Goal: Task Accomplishment & Management: Manage account settings

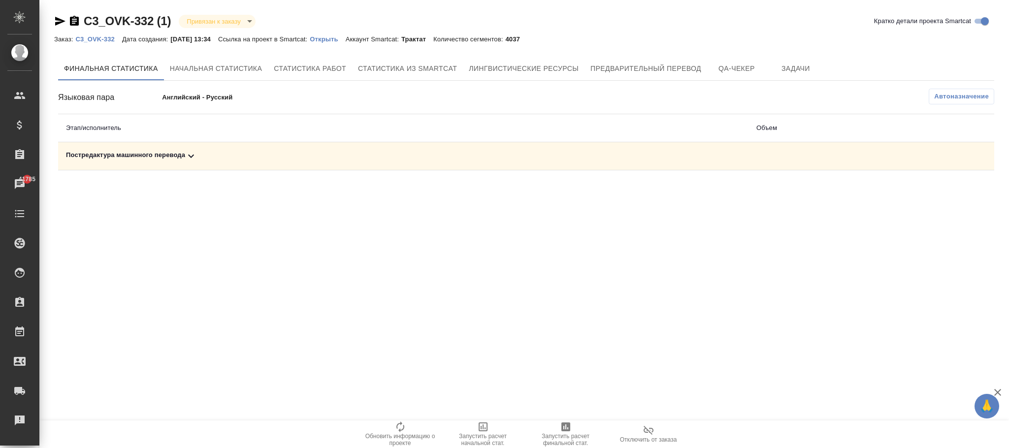
click at [978, 99] on span "Автоназначение" at bounding box center [961, 97] width 55 height 10
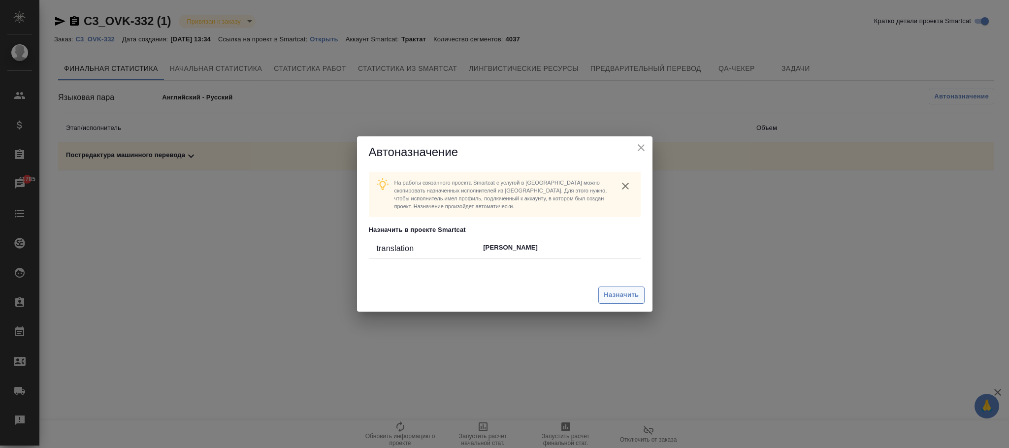
click at [622, 296] on span "Назначить" at bounding box center [621, 295] width 35 height 11
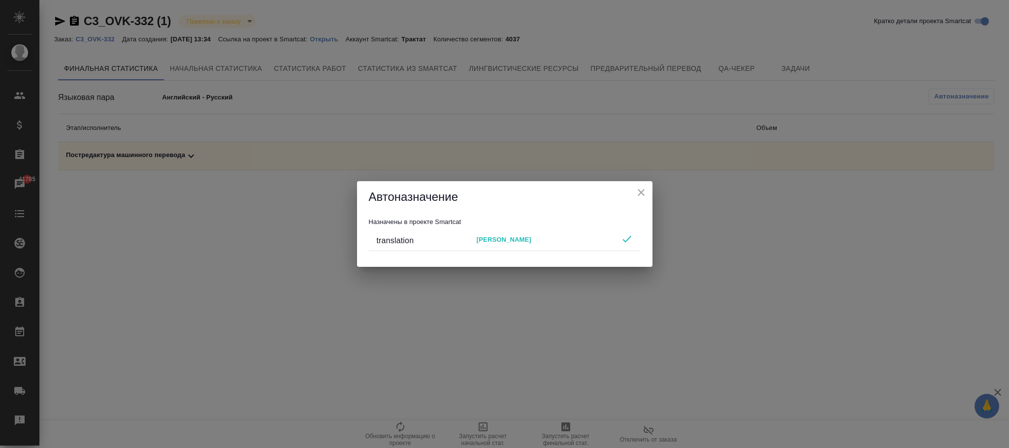
click at [648, 197] on div "Автоназначение" at bounding box center [505, 197] width 296 height 32
click at [115, 56] on div "Автоназначение Назначены в проекте Smartcat translation Федор Юрьевич Соснин" at bounding box center [504, 224] width 1009 height 448
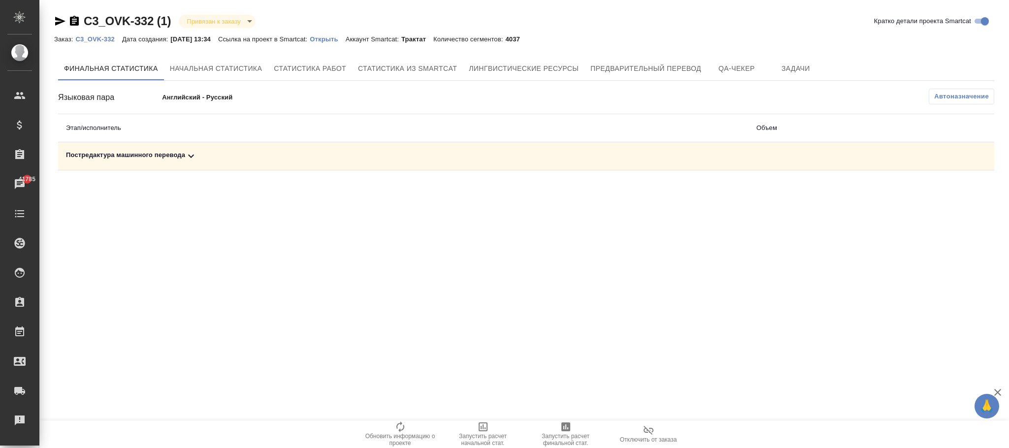
click at [114, 40] on p "C3_OVK-332" at bounding box center [98, 38] width 46 height 7
click at [176, 159] on div "Постредактура машинного перевода" at bounding box center [403, 156] width 675 height 12
click at [401, 431] on icon "button" at bounding box center [401, 427] width 12 height 12
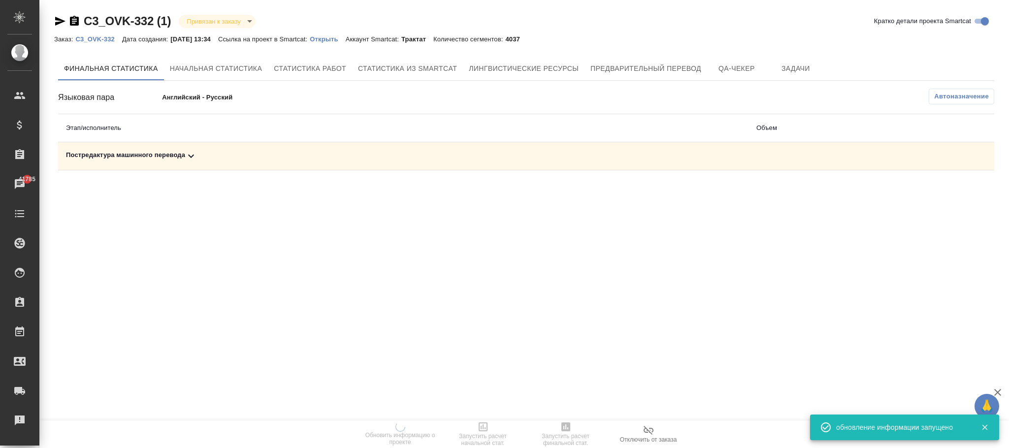
click at [187, 167] on td "Постредактура машинного перевода" at bounding box center [403, 156] width 691 height 28
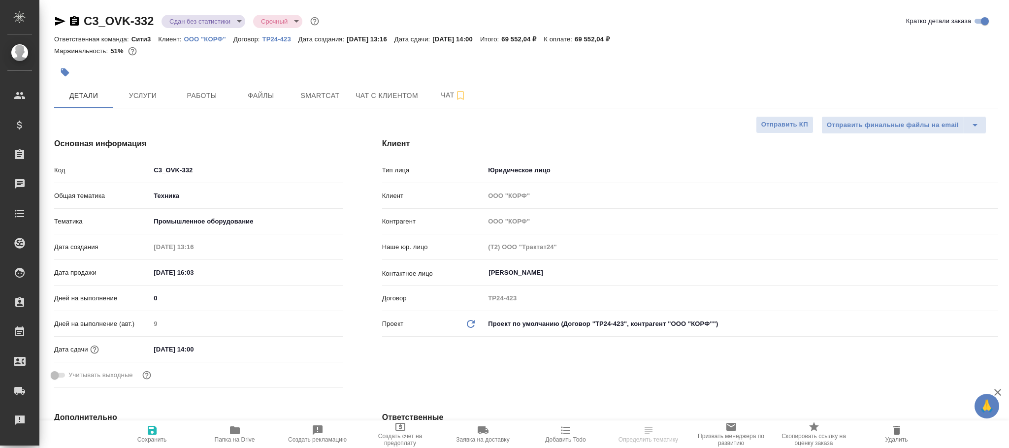
select select "RU"
click at [207, 100] on span "Работы" at bounding box center [201, 96] width 47 height 12
type textarea "x"
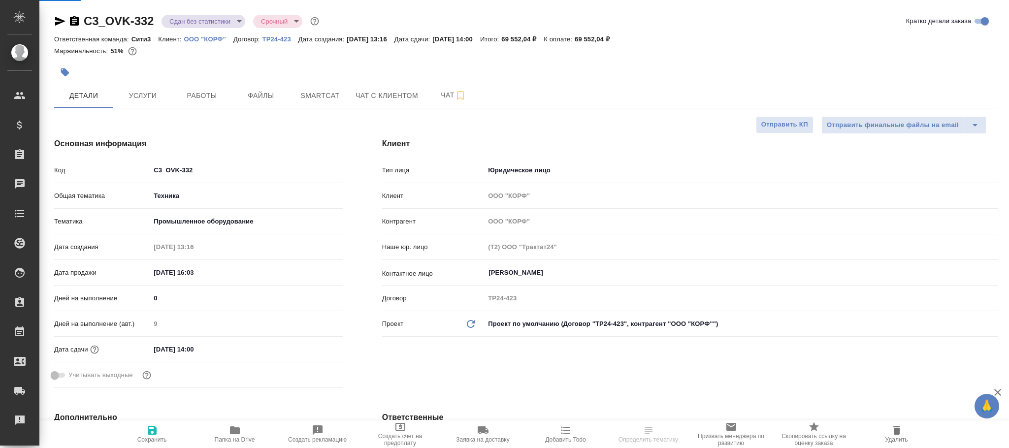
type input "[PERSON_NAME]"
type textarea "x"
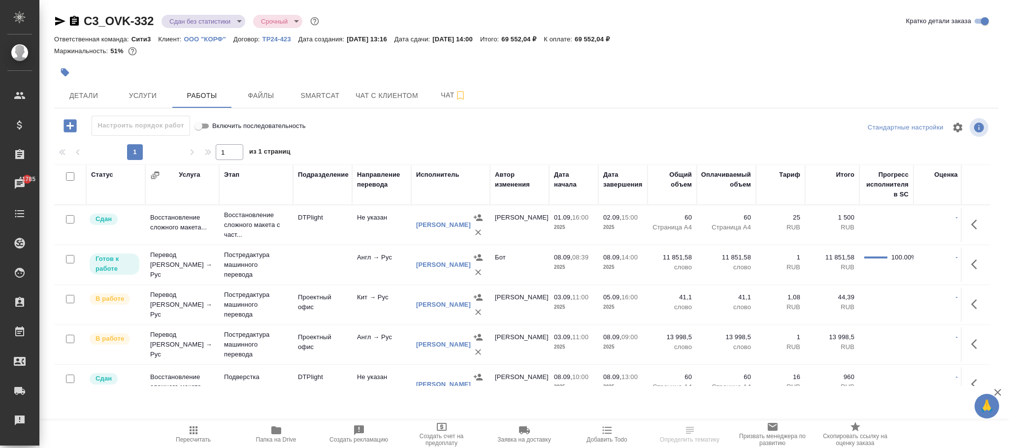
click at [194, 431] on icon "button" at bounding box center [194, 431] width 8 height 8
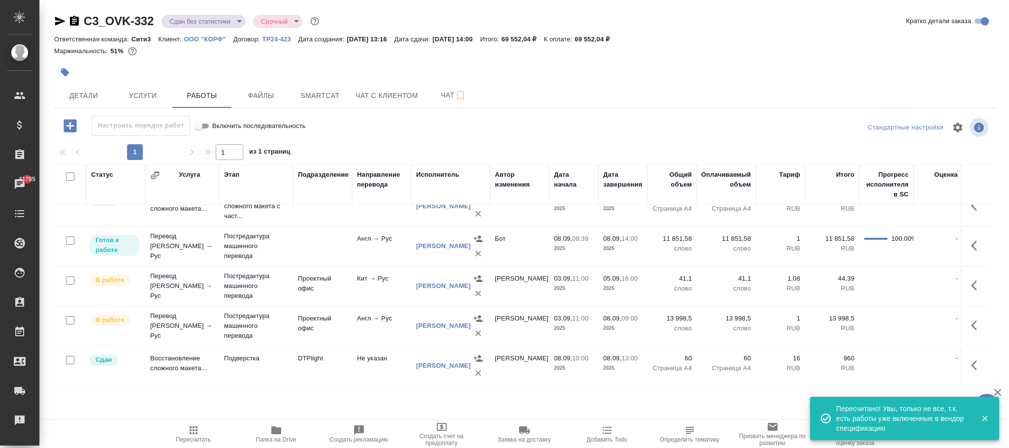
scroll to position [32, 0]
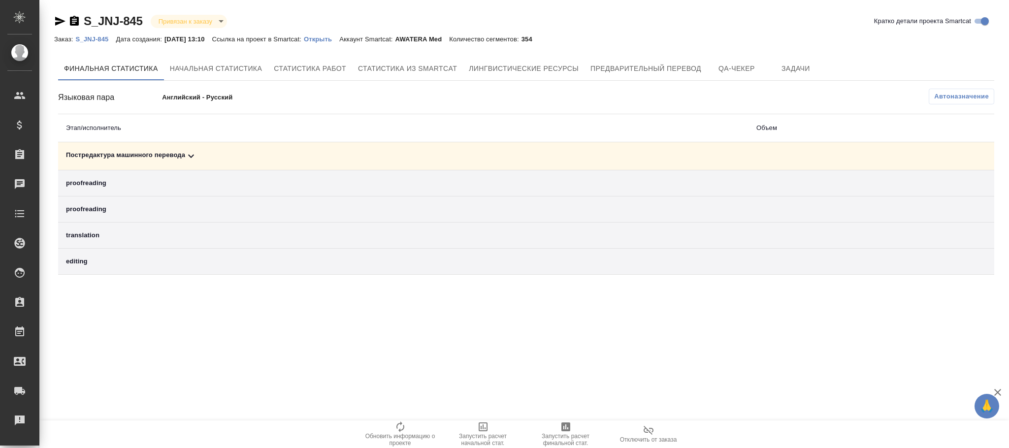
click at [950, 99] on span "Автоназначение" at bounding box center [961, 97] width 55 height 10
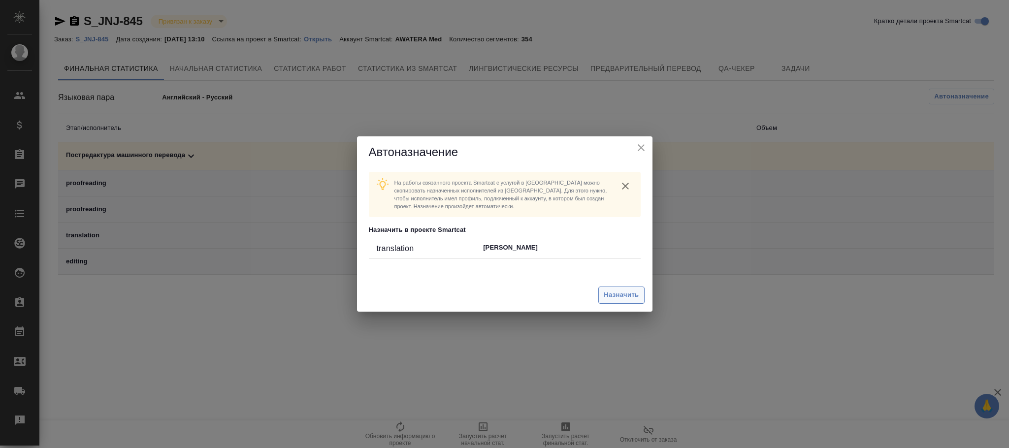
click at [628, 295] on span "Назначить" at bounding box center [621, 295] width 35 height 11
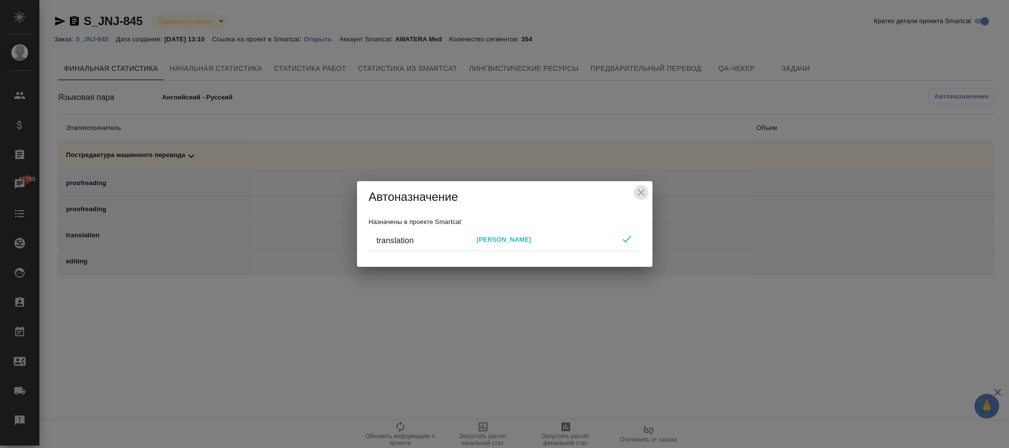
click at [643, 188] on icon "close" at bounding box center [641, 193] width 12 height 12
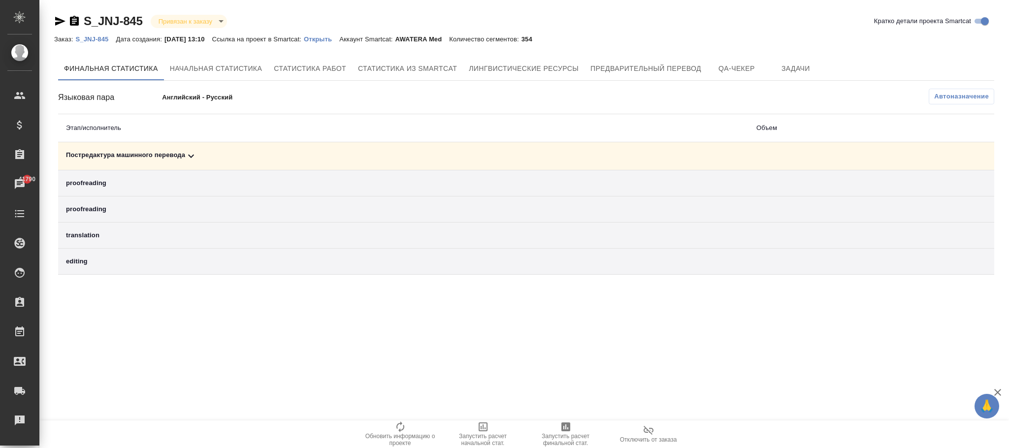
click at [90, 37] on p "S_JNJ-845" at bounding box center [95, 38] width 40 height 7
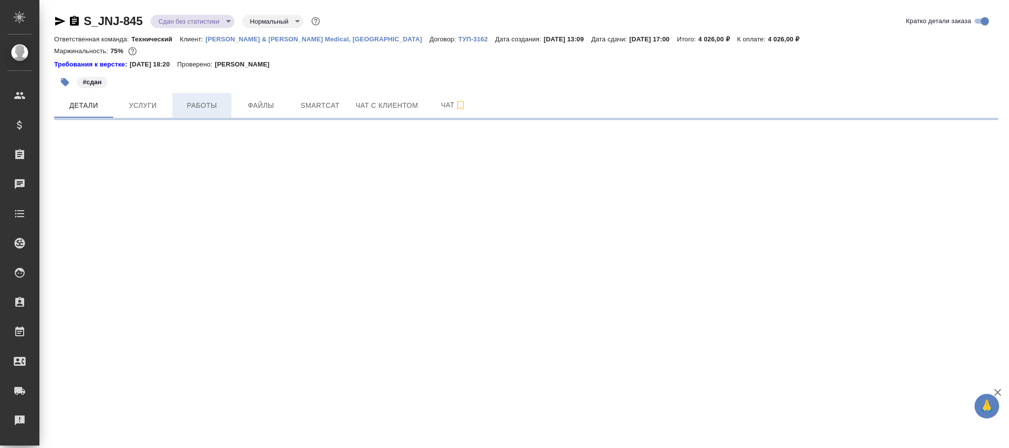
select select "RU"
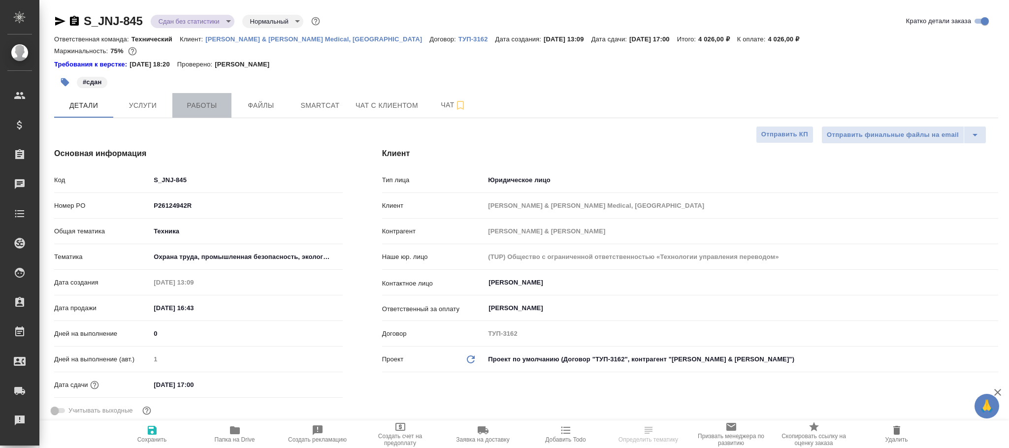
click at [212, 105] on span "Работы" at bounding box center [201, 105] width 47 height 12
type textarea "x"
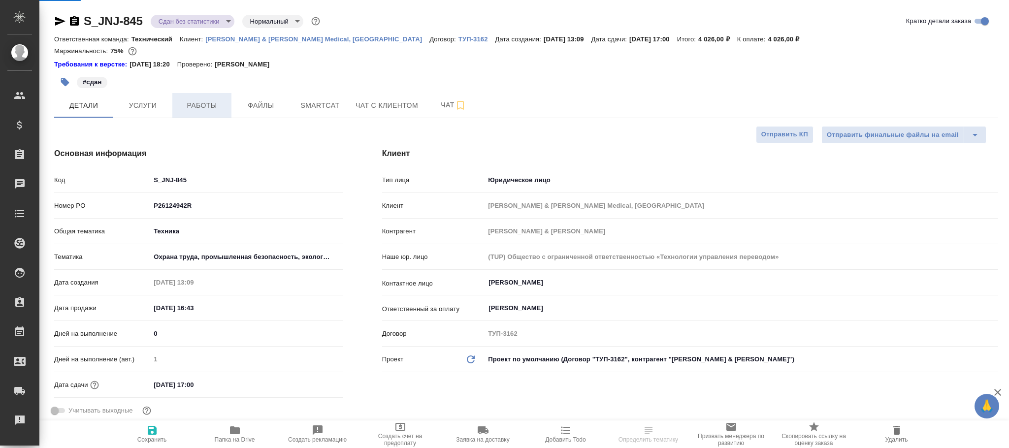
type textarea "x"
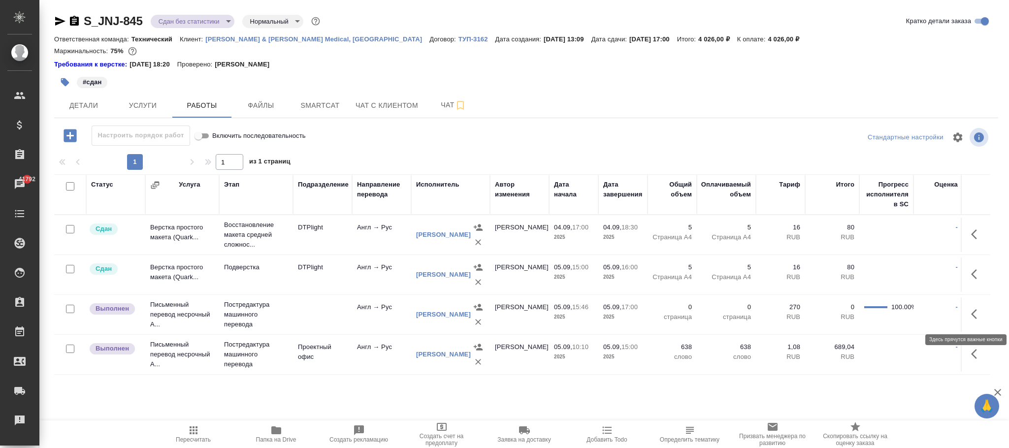
click at [977, 315] on icon "button" at bounding box center [977, 314] width 12 height 12
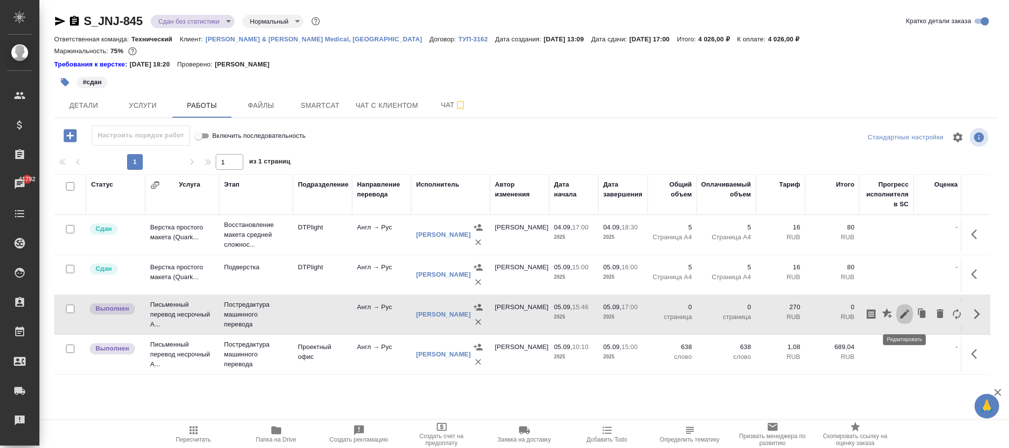
click at [905, 312] on icon "button" at bounding box center [905, 314] width 12 height 12
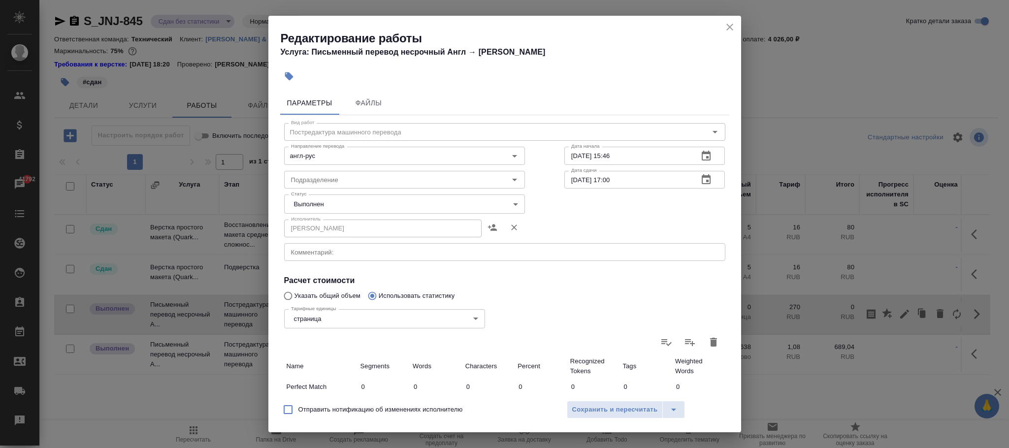
click at [369, 314] on body "🙏 .cls-1 fill:#fff; AWATERA Фокина Наталья n.fokina Клиенты Спецификации Заказы…" at bounding box center [504, 224] width 1009 height 448
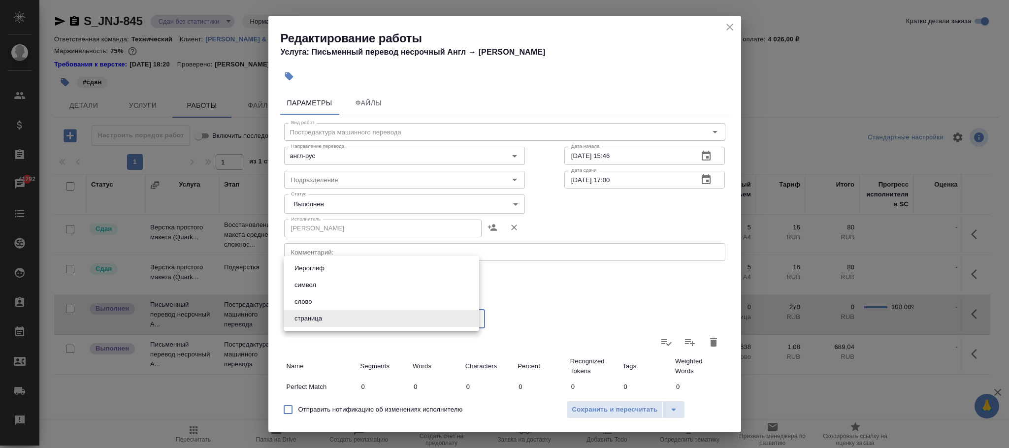
drag, startPoint x: 325, startPoint y: 303, endPoint x: 333, endPoint y: 303, distance: 7.9
click at [326, 304] on li "слово" at bounding box center [382, 302] width 196 height 17
type input "5a8b1489cc6b4906c91bfd90"
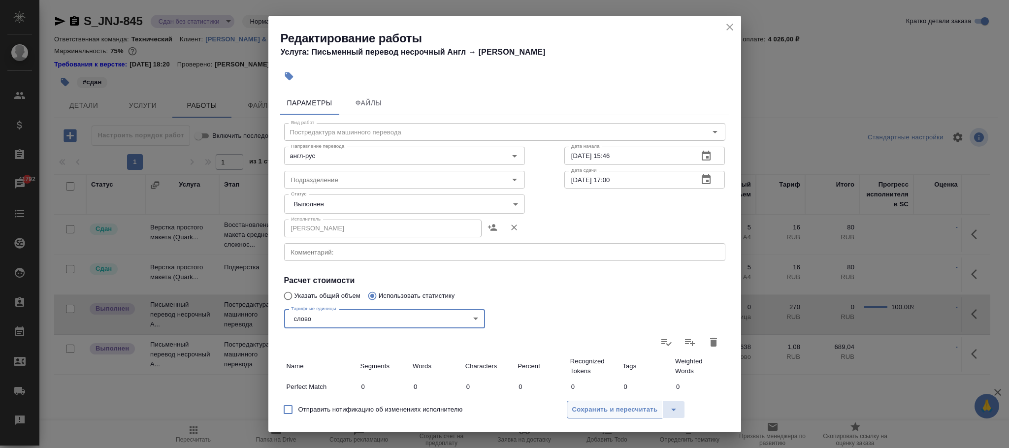
click at [620, 411] on span "Сохранить и пересчитать" at bounding box center [615, 409] width 86 height 11
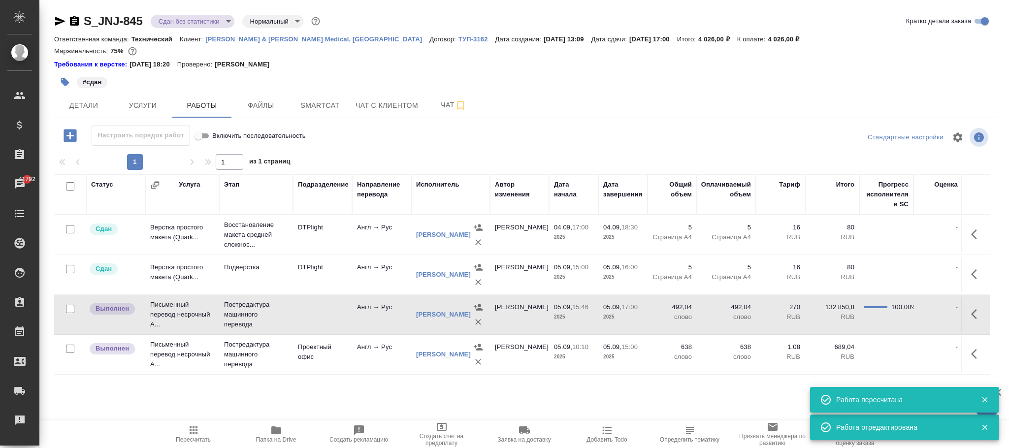
click at [479, 364] on icon "button" at bounding box center [478, 362] width 10 height 10
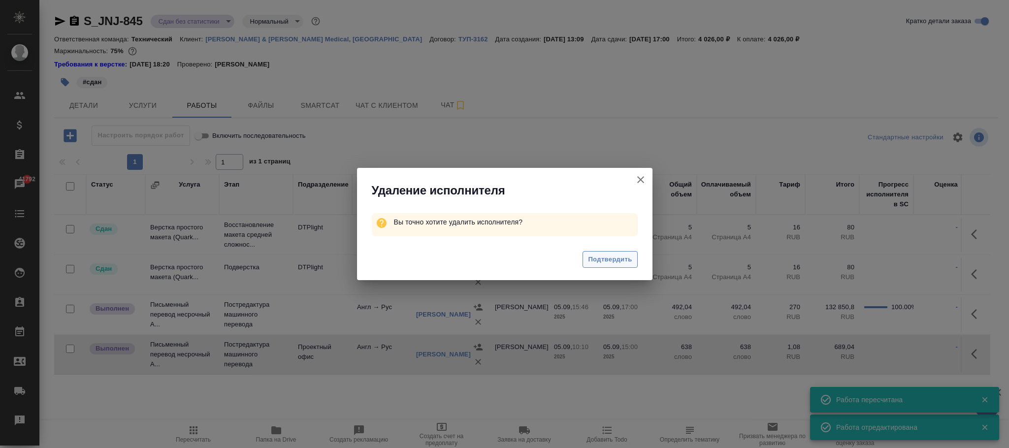
drag, startPoint x: 617, startPoint y: 256, endPoint x: 636, endPoint y: 259, distance: 19.4
click at [618, 256] on span "Подтвердить" at bounding box center [610, 259] width 44 height 11
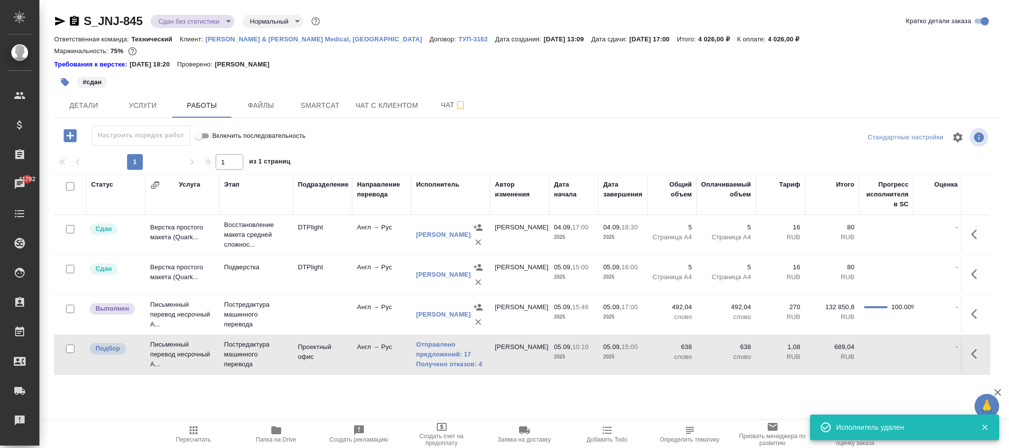
click at [971, 353] on icon "button" at bounding box center [977, 354] width 12 height 12
click at [939, 352] on icon "button" at bounding box center [940, 353] width 7 height 9
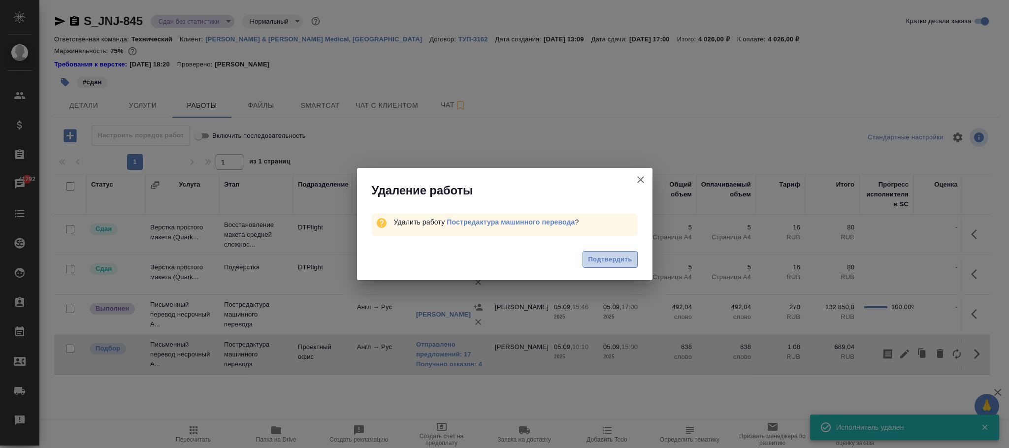
click at [621, 262] on span "Подтвердить" at bounding box center [610, 259] width 44 height 11
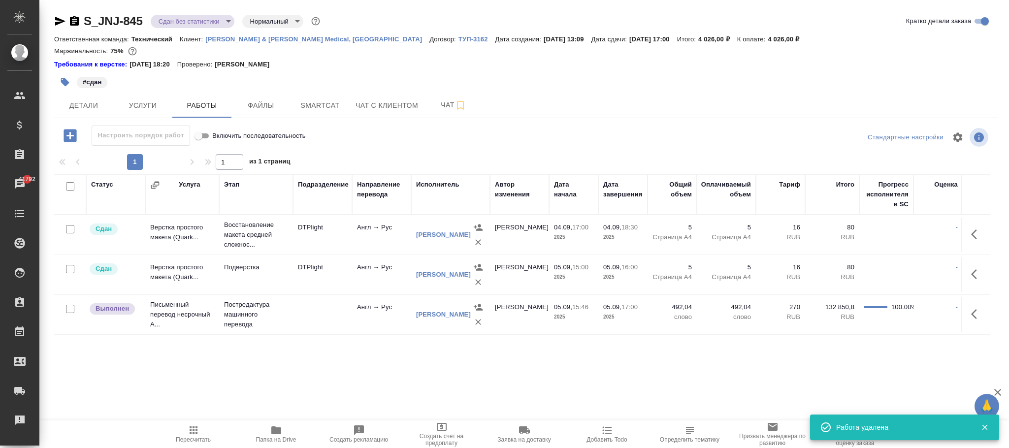
drag, startPoint x: 200, startPoint y: 436, endPoint x: 247, endPoint y: 424, distance: 48.3
click at [201, 432] on span "Пересчитать" at bounding box center [193, 434] width 71 height 19
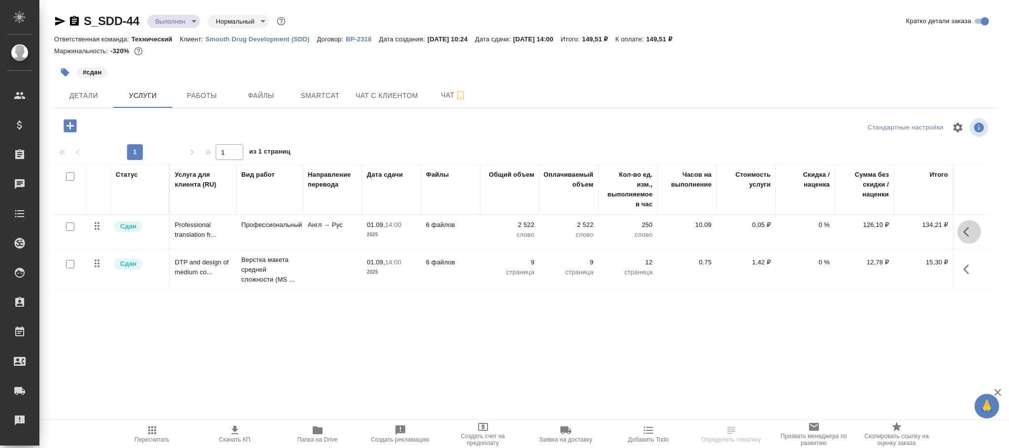
click at [966, 228] on icon "button" at bounding box center [969, 232] width 12 height 12
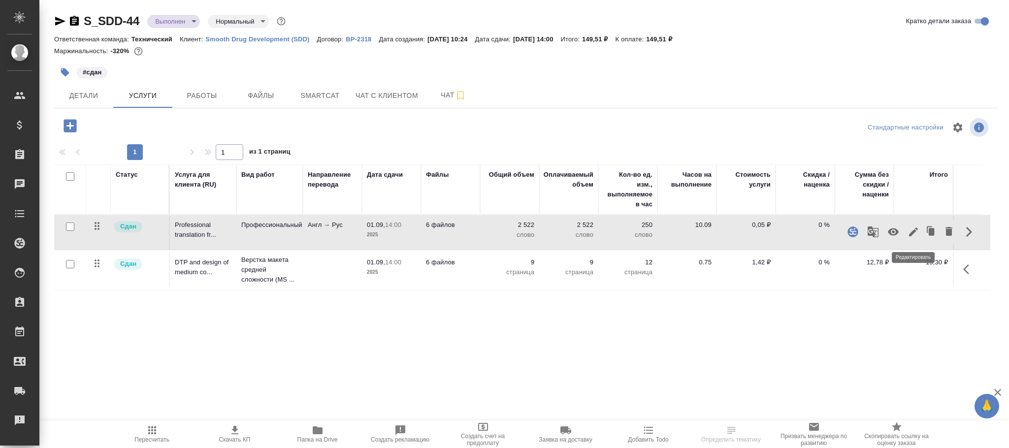
click at [915, 231] on icon "button" at bounding box center [913, 232] width 9 height 9
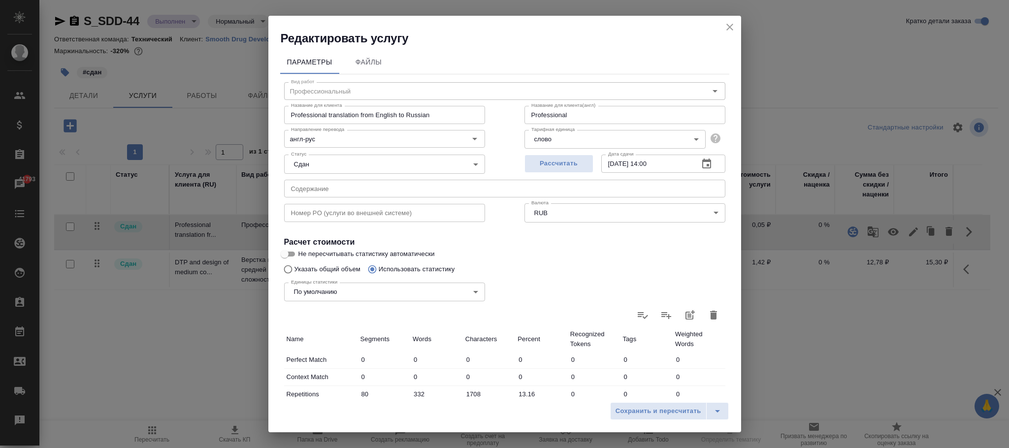
click at [533, 213] on body "🙏 .cls-1 fill:#fff; AWATERA Фокина Наталья n.fokina Клиенты Спецификации Заказы…" at bounding box center [504, 224] width 1009 height 448
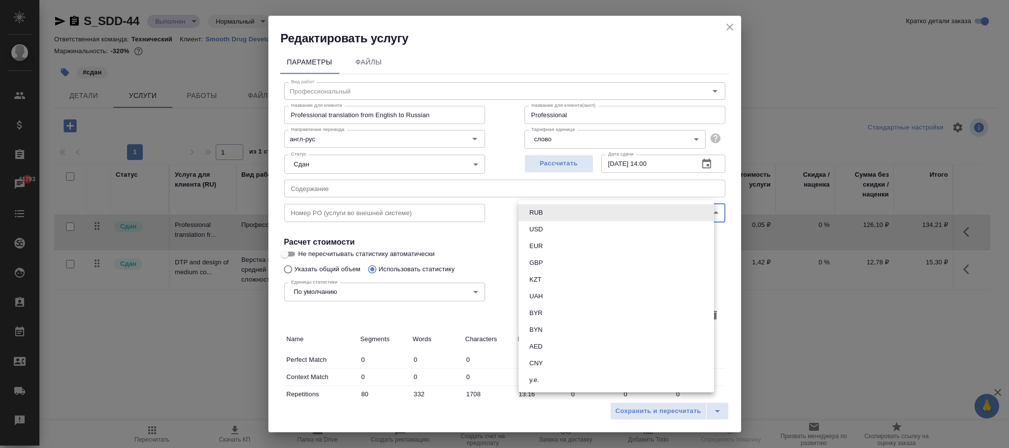
click at [545, 228] on button "USD" at bounding box center [536, 229] width 19 height 11
type input "USD"
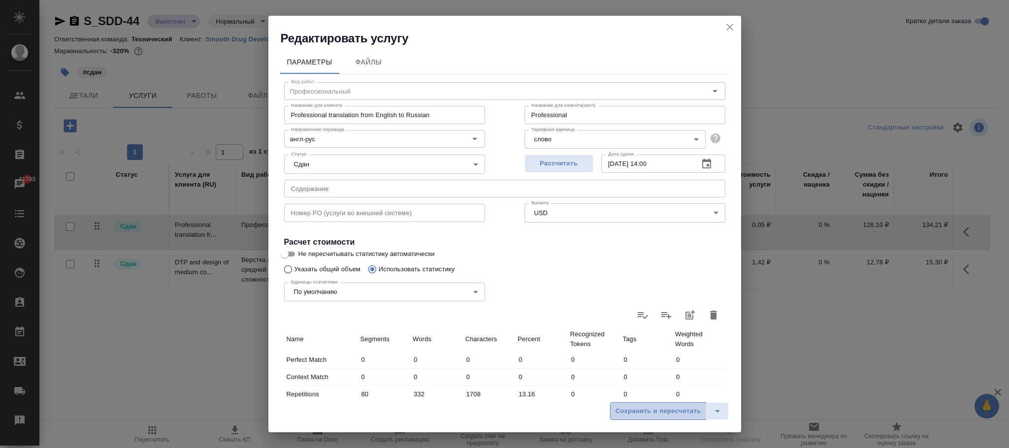
click at [678, 416] on span "Сохранить и пересчитать" at bounding box center [659, 411] width 86 height 11
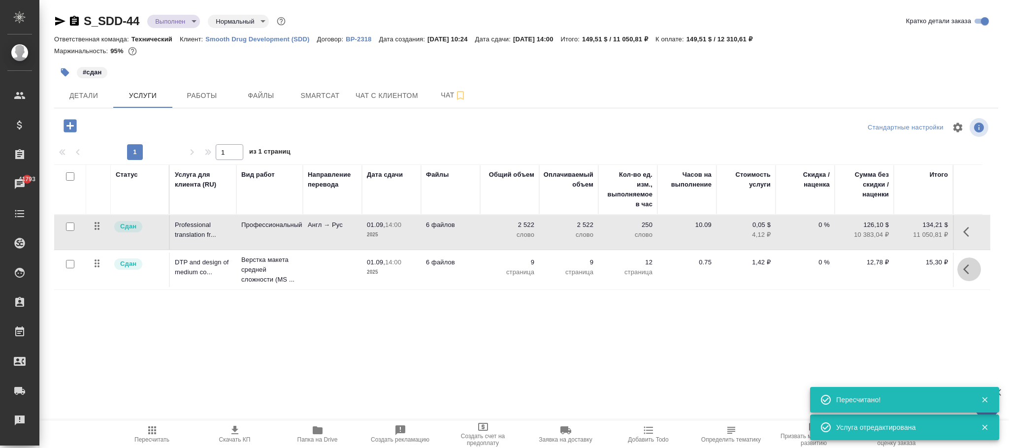
click at [971, 275] on icon "button" at bounding box center [969, 270] width 12 height 12
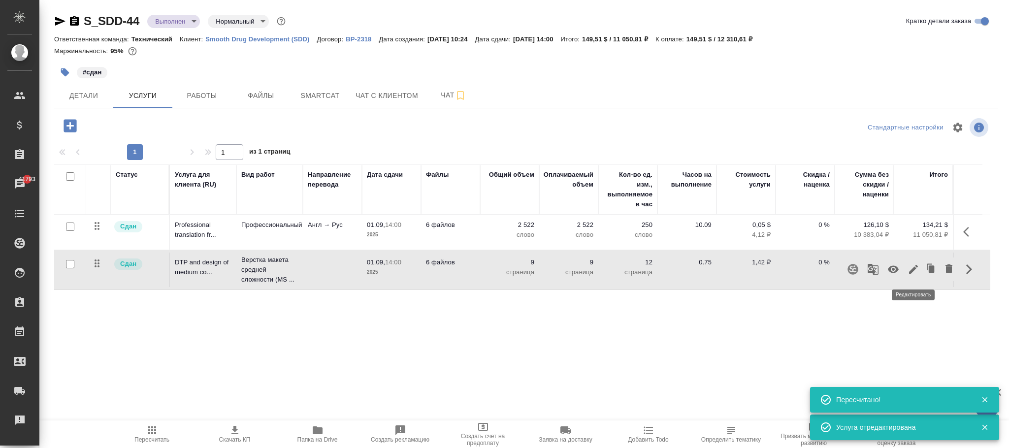
click at [909, 274] on icon "button" at bounding box center [913, 269] width 9 height 9
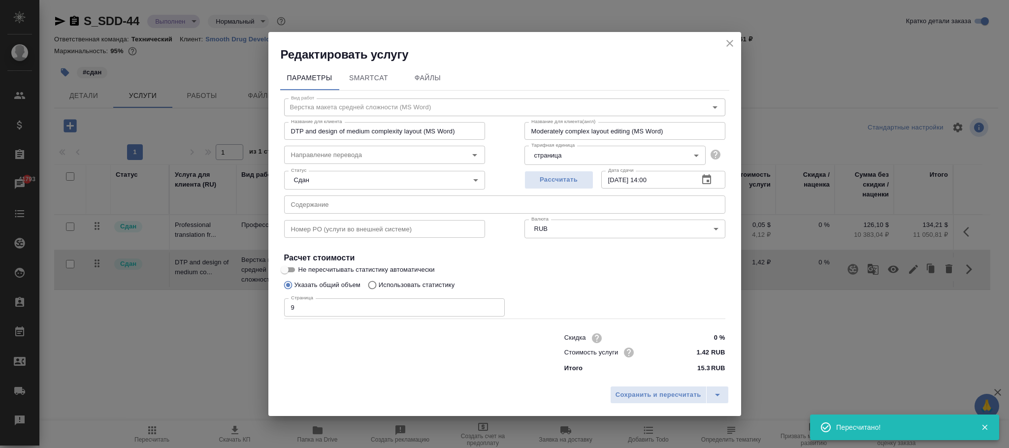
click at [588, 227] on body "🙏 .cls-1 fill:#fff; AWATERA Фокина Наталья n.fokina Клиенты Спецификации Заказы…" at bounding box center [504, 224] width 1009 height 448
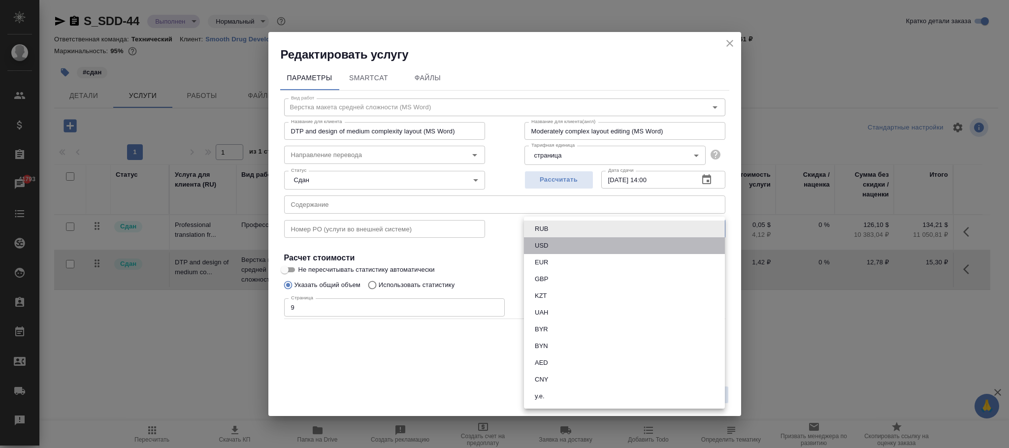
click at [562, 245] on li "USD" at bounding box center [624, 245] width 201 height 17
type input "USD"
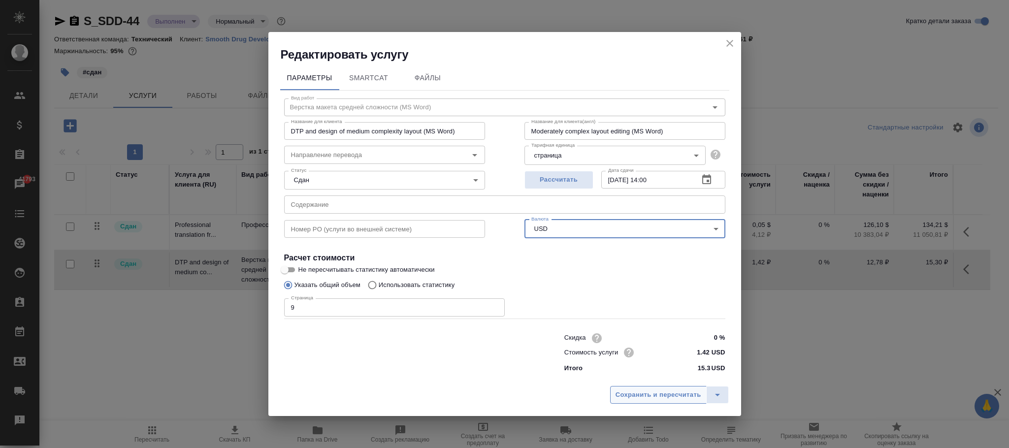
click at [652, 394] on span "Сохранить и пересчитать" at bounding box center [659, 395] width 86 height 11
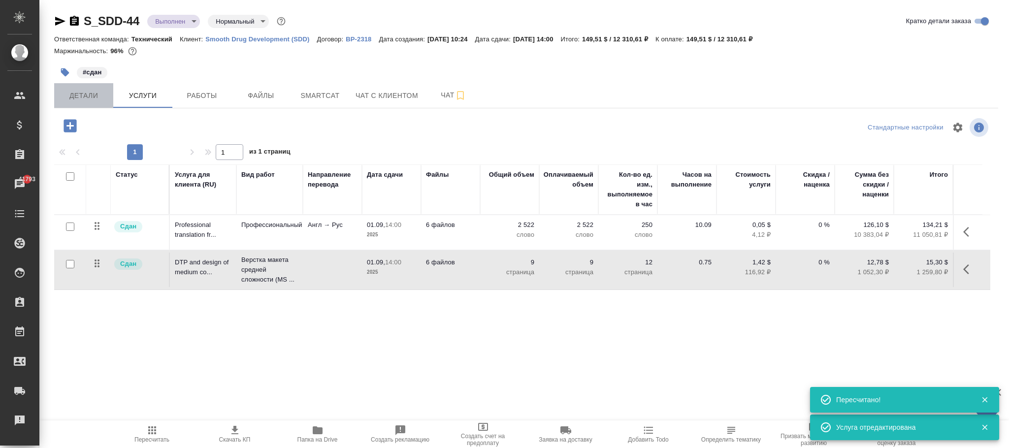
click at [89, 96] on span "Детали" at bounding box center [83, 96] width 47 height 12
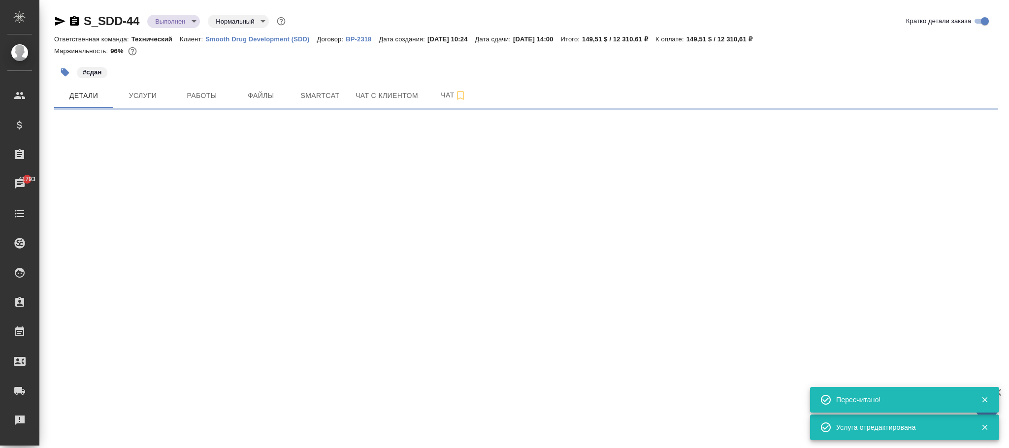
select select "RU"
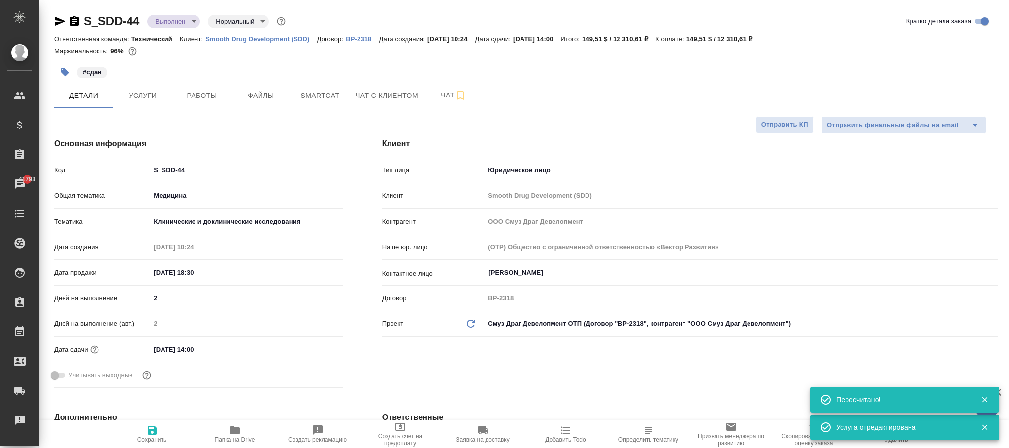
type textarea "x"
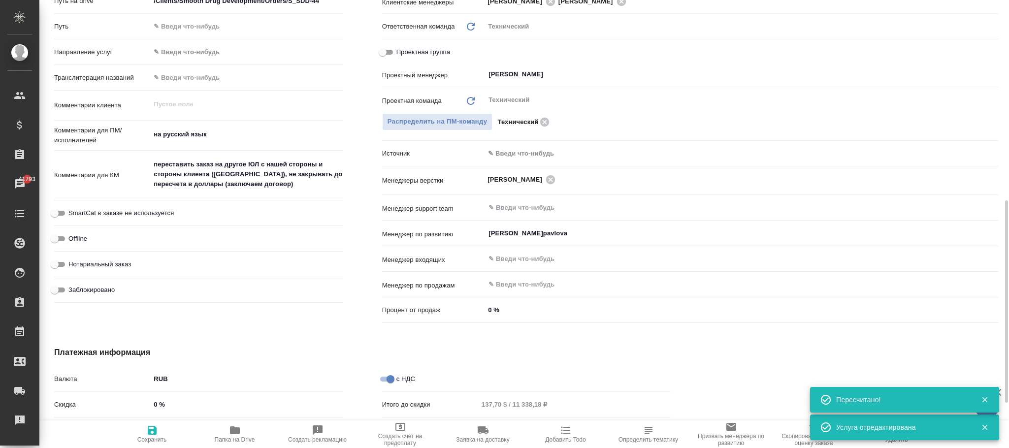
scroll to position [566, 0]
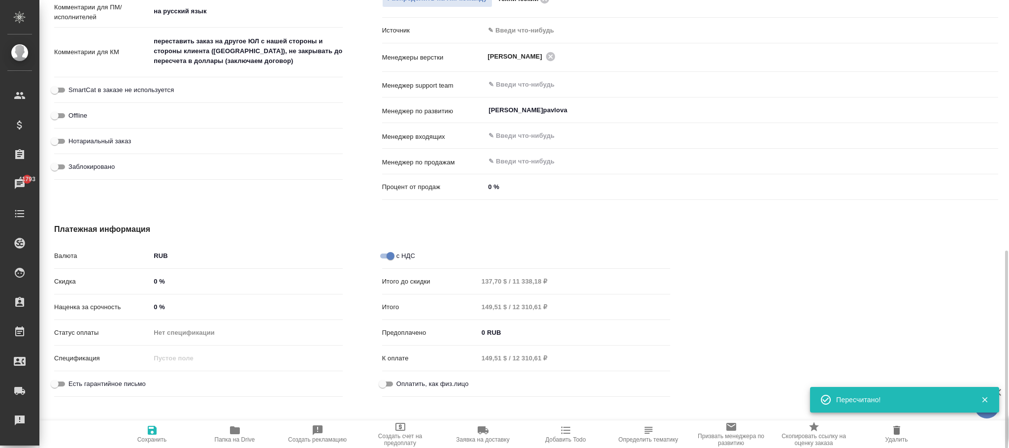
click at [173, 247] on div "Валюта RUB RUB Скидка 0 % Наценка за срочность 0 % Статус оплаты Нет спецификац…" at bounding box center [198, 324] width 328 height 193
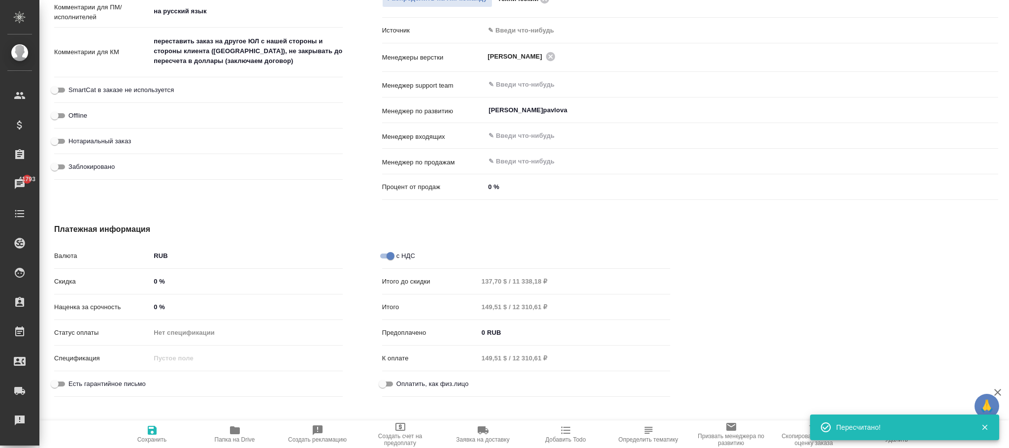
click at [174, 260] on body "🙏 .cls-1 fill:#fff; AWATERA Фокина Наталья n.fokina Клиенты Спецификации Заказы…" at bounding box center [504, 224] width 1009 height 448
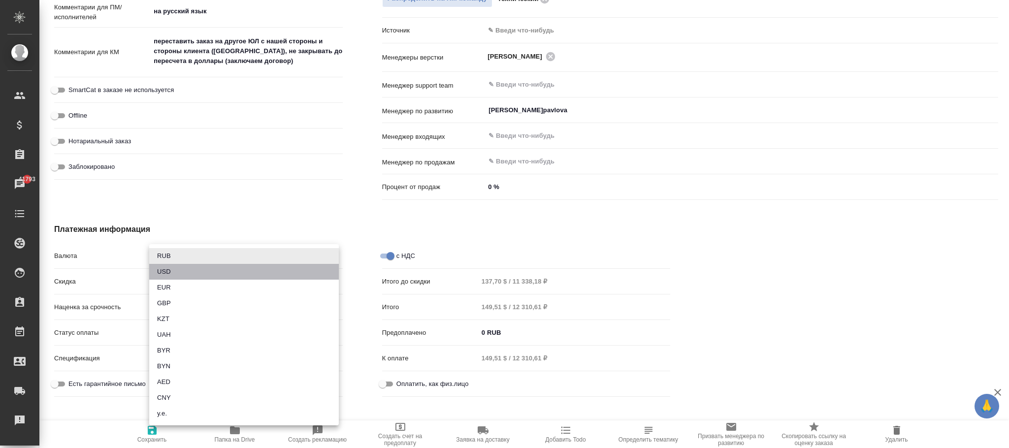
click at [172, 269] on li "USD" at bounding box center [244, 272] width 190 height 16
type textarea "x"
type input "USD"
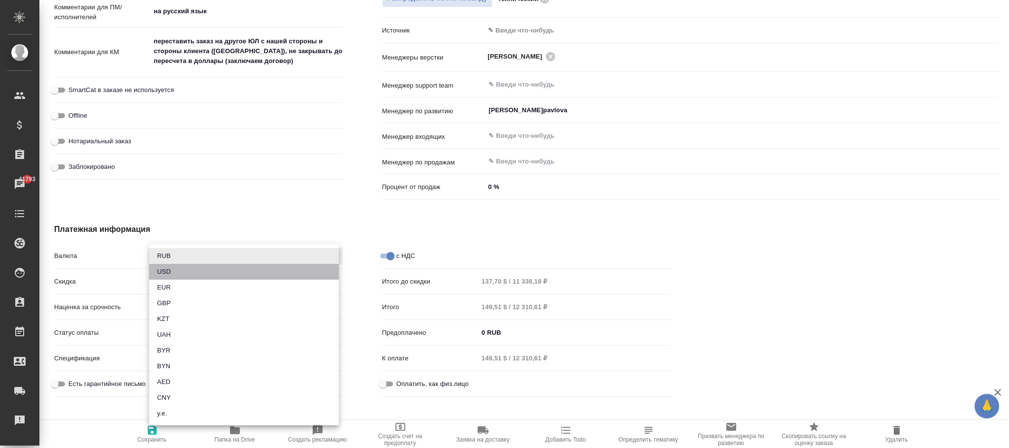
type input "137,70 $ / 11 338,18 $"
type input "149,51 $ / 12 310,61 $"
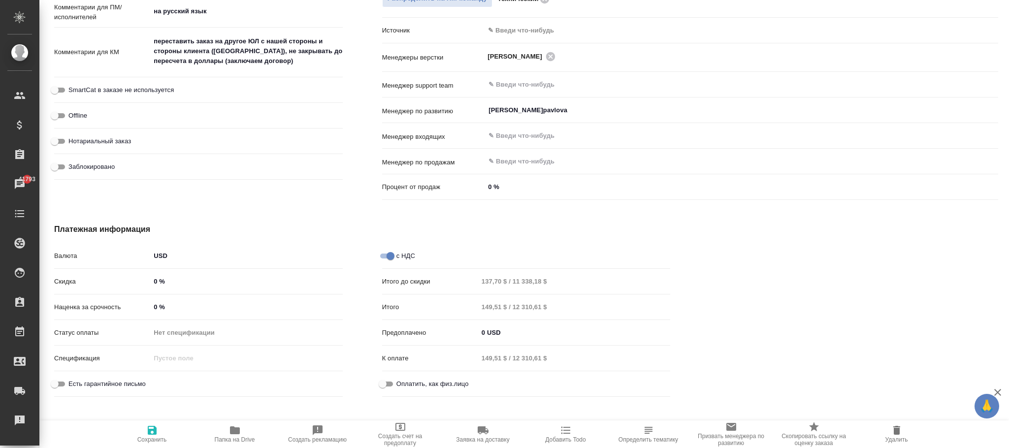
click at [152, 436] on span "Сохранить" at bounding box center [152, 439] width 30 height 7
type textarea "x"
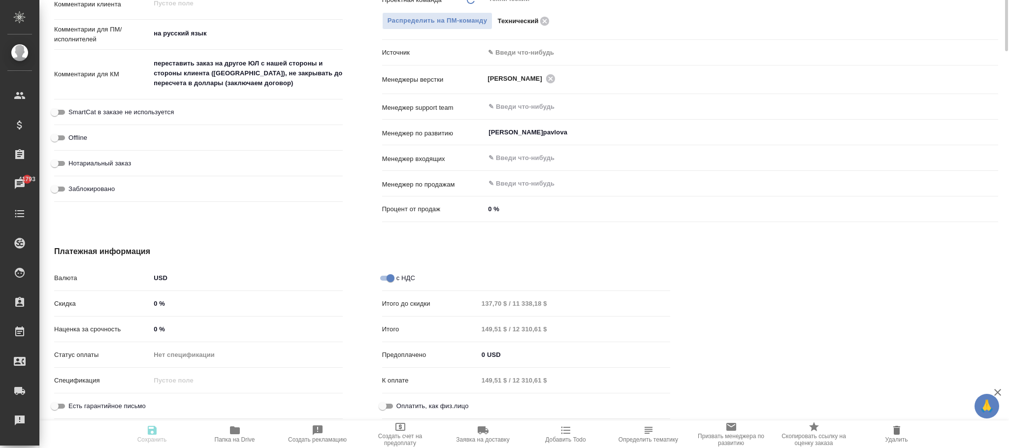
type textarea "x"
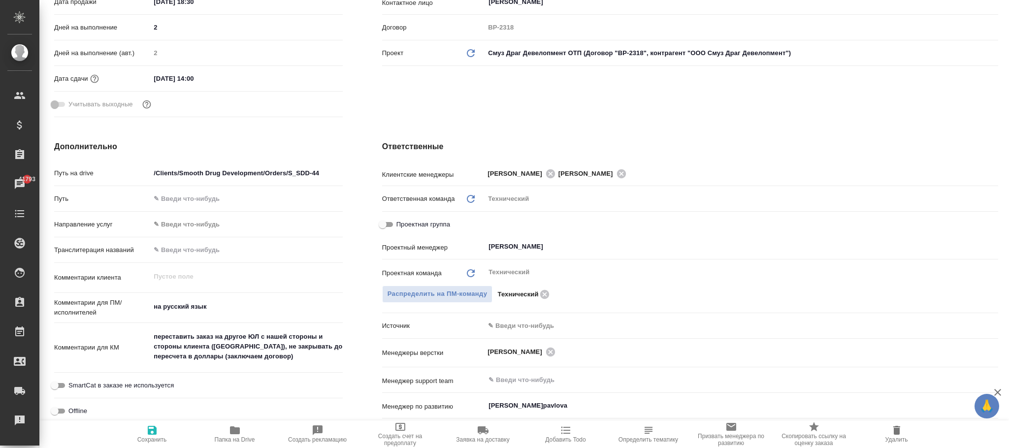
scroll to position [0, 0]
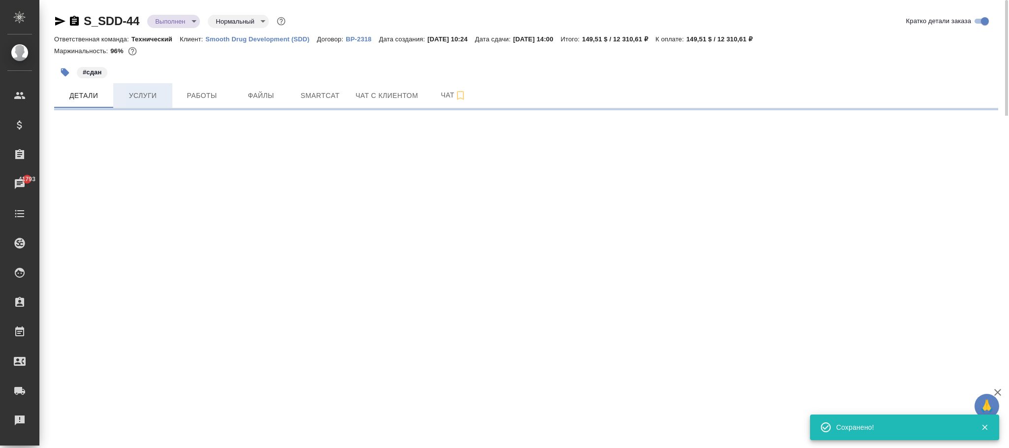
select select "RU"
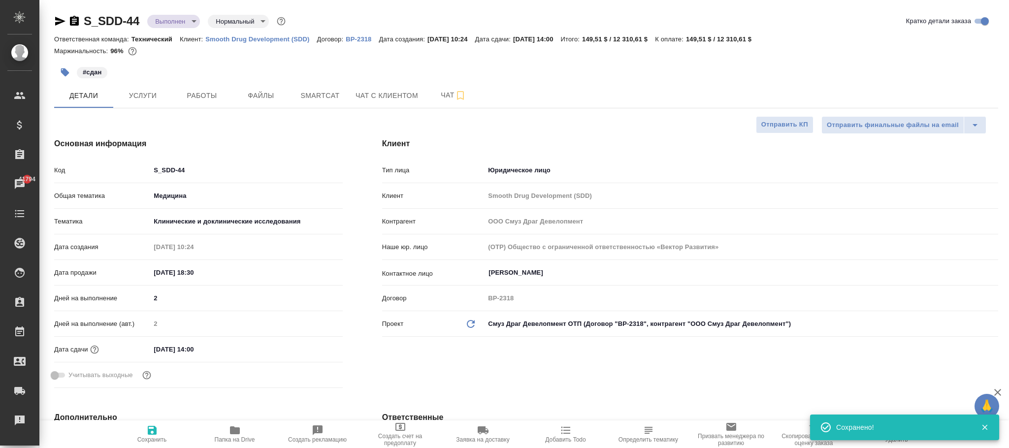
type textarea "x"
click at [149, 88] on button "Услуги" at bounding box center [142, 95] width 59 height 25
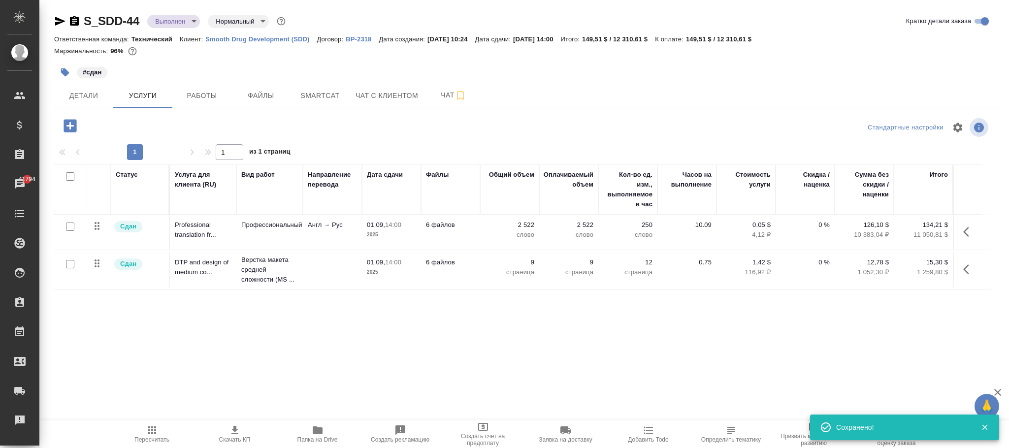
drag, startPoint x: 151, startPoint y: 436, endPoint x: 157, endPoint y: 435, distance: 6.6
click at [157, 435] on span "Пересчитать" at bounding box center [152, 434] width 71 height 19
click at [95, 93] on span "Детали" at bounding box center [83, 96] width 47 height 12
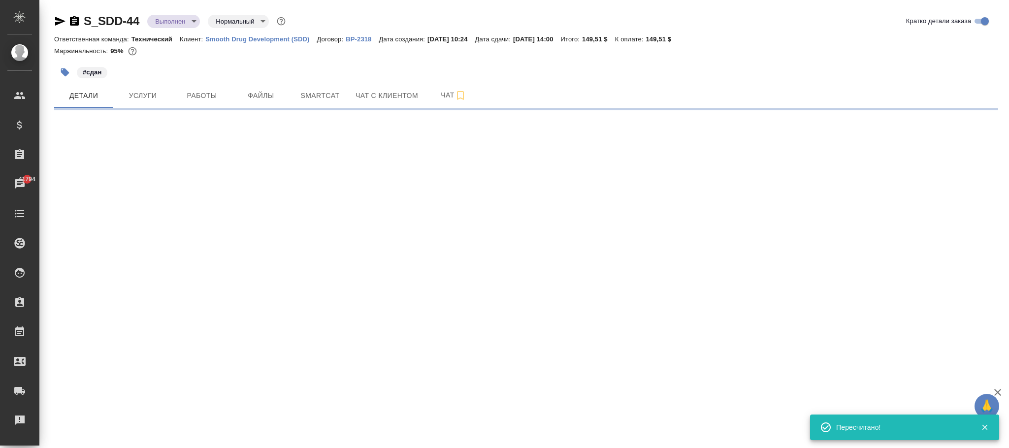
select select "RU"
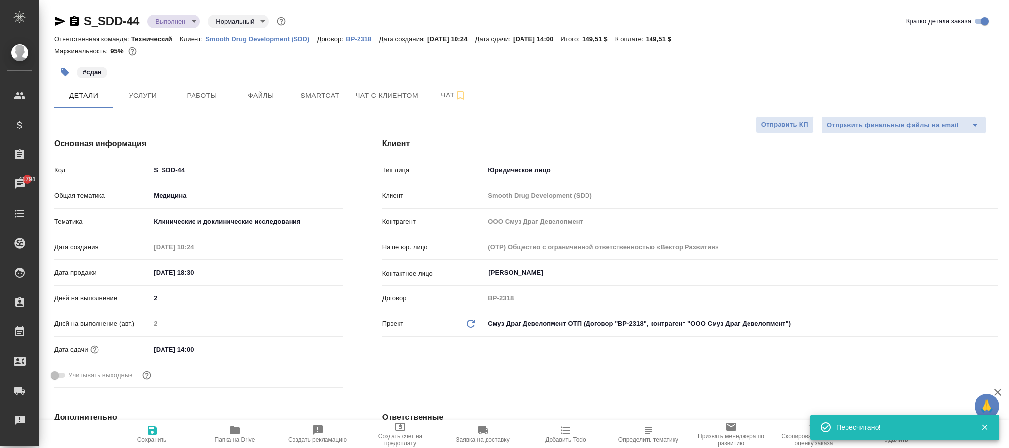
type textarea "x"
drag, startPoint x: 148, startPoint y: 429, endPoint x: 144, endPoint y: 424, distance: 6.3
click at [148, 429] on icon "button" at bounding box center [152, 431] width 12 height 12
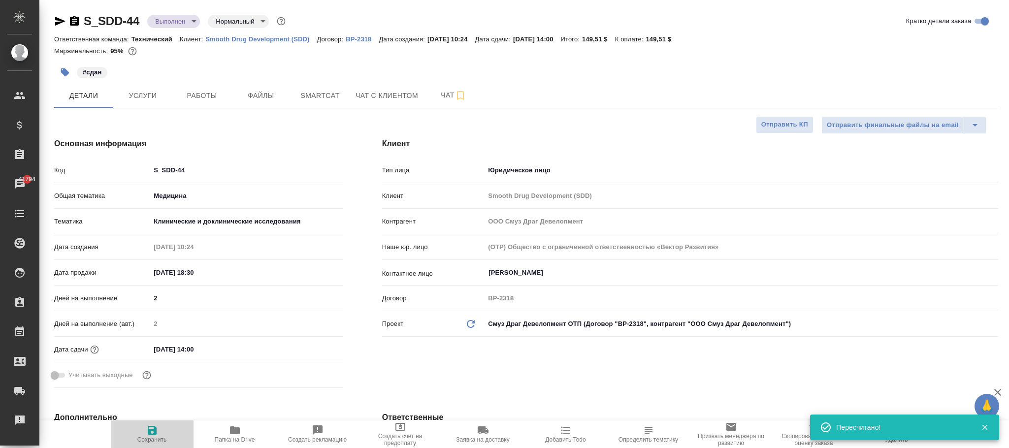
type textarea "x"
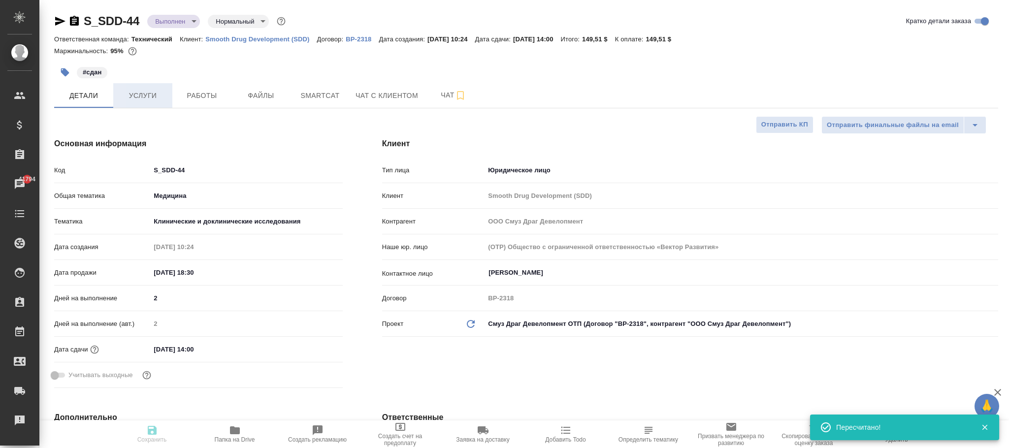
type textarea "x"
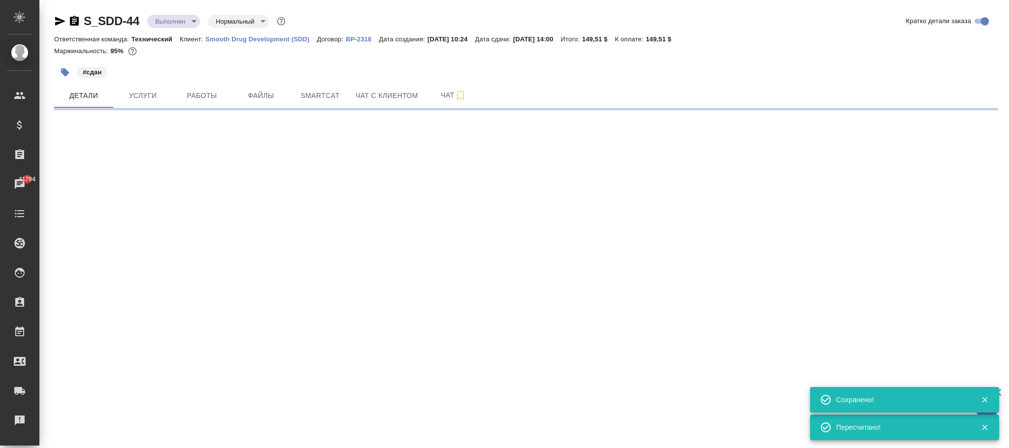
select select "RU"
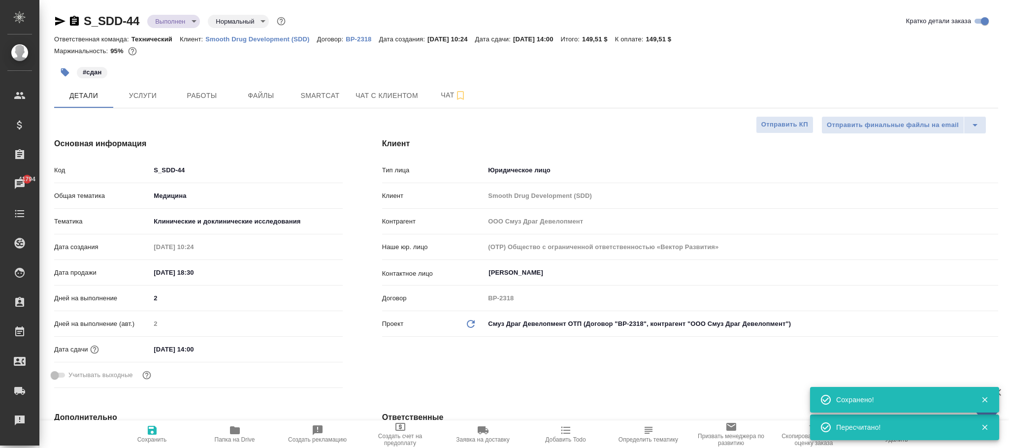
type textarea "x"
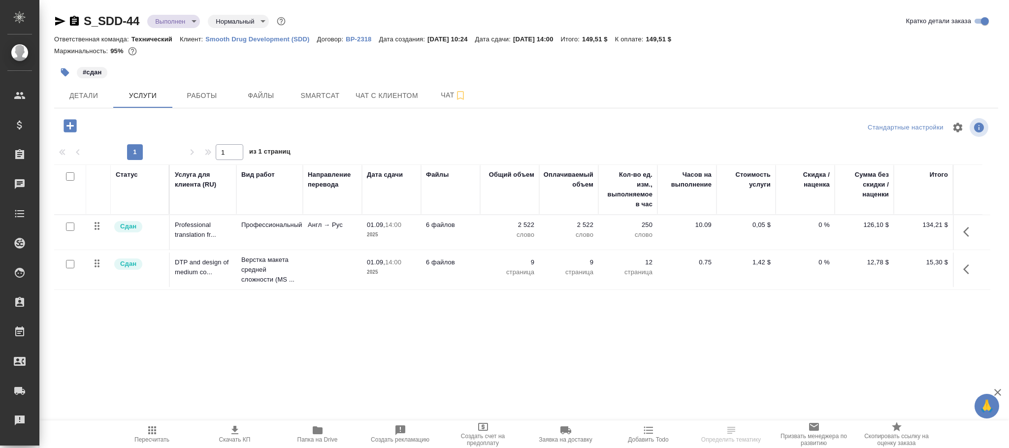
drag, startPoint x: 80, startPoint y: 91, endPoint x: 404, endPoint y: 253, distance: 362.1
click at [80, 92] on span "Детали" at bounding box center [83, 96] width 47 height 12
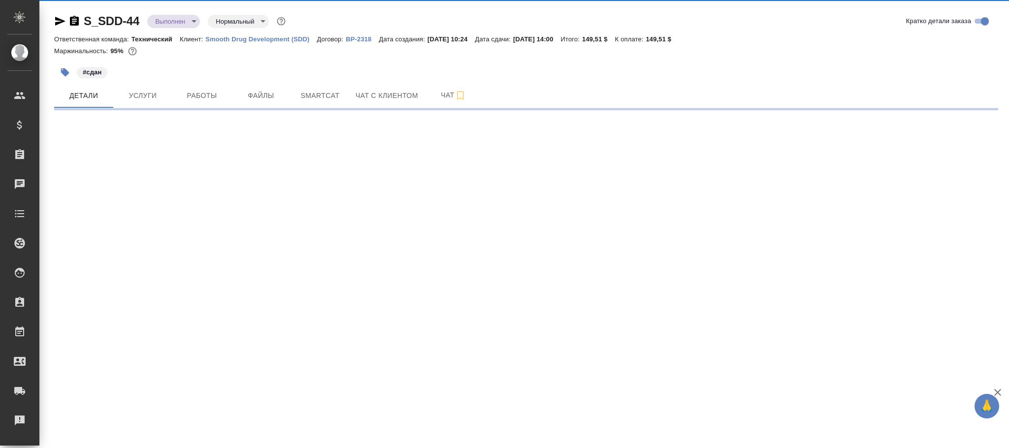
select select "RU"
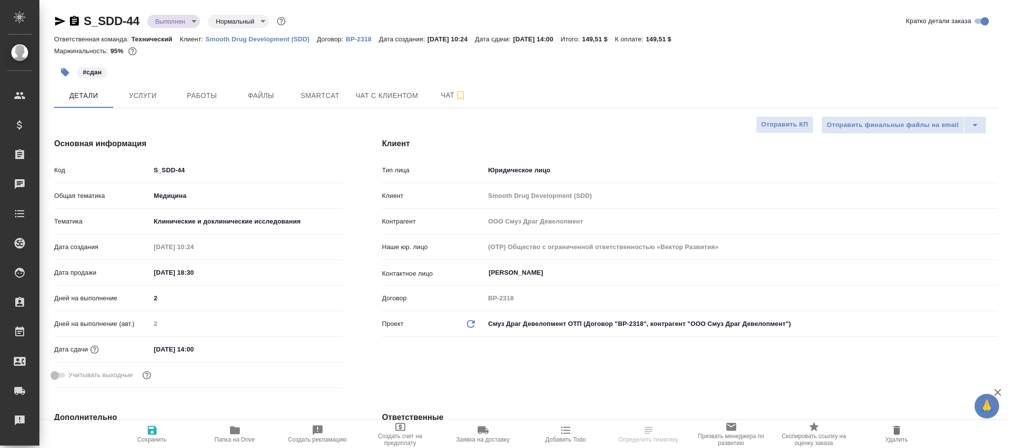
type textarea "x"
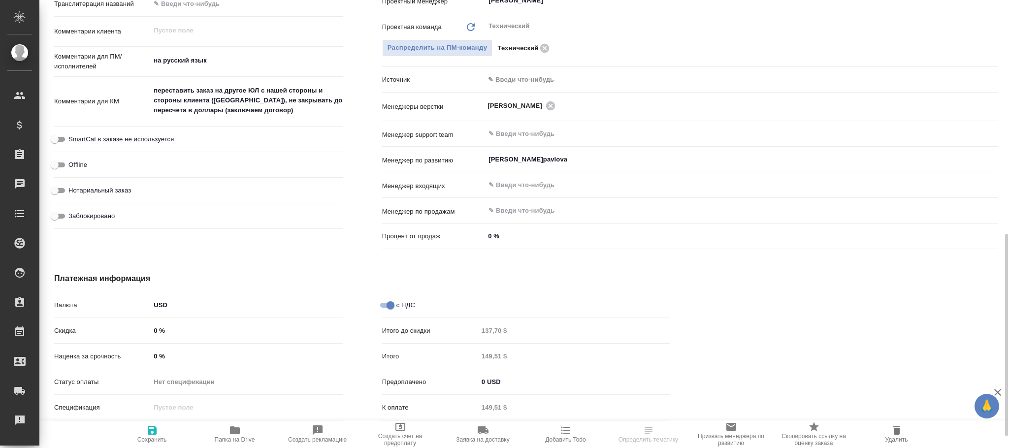
scroll to position [544, 0]
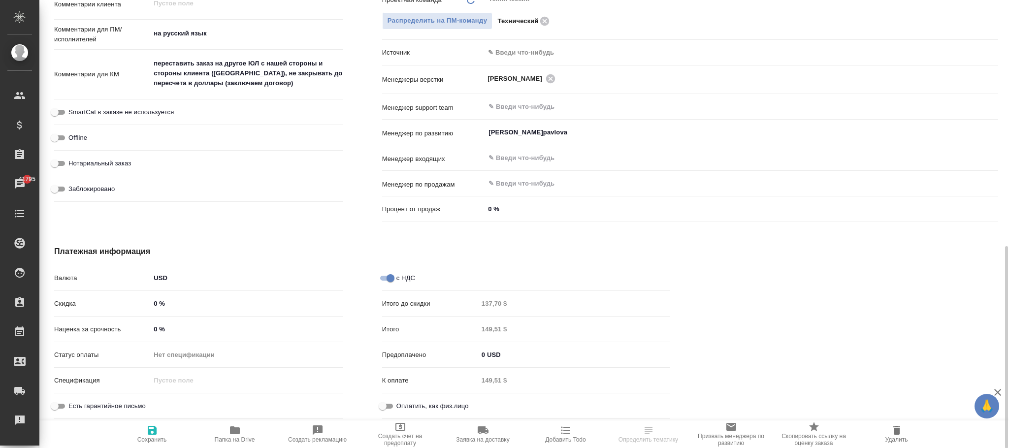
type textarea "x"
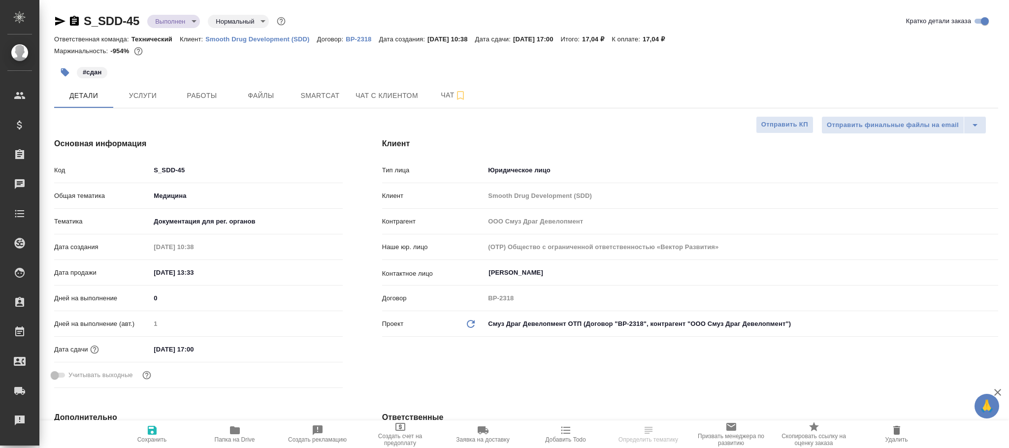
select select "RU"
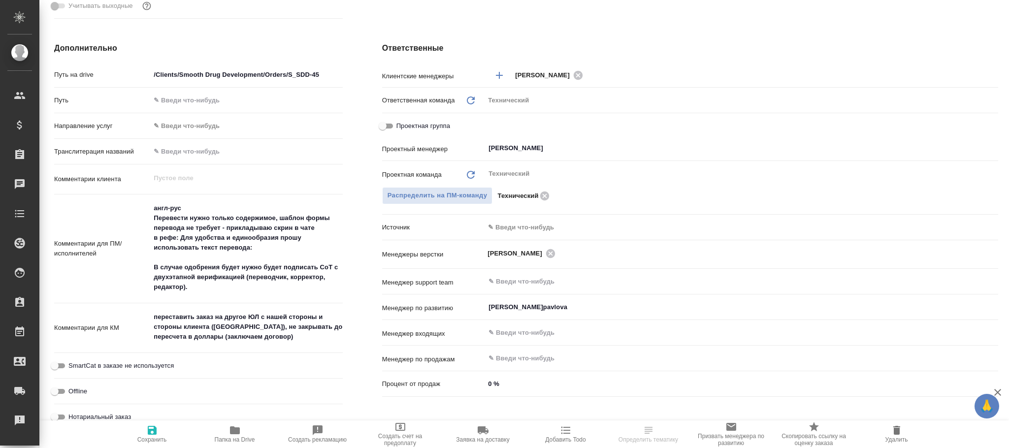
scroll to position [603, 0]
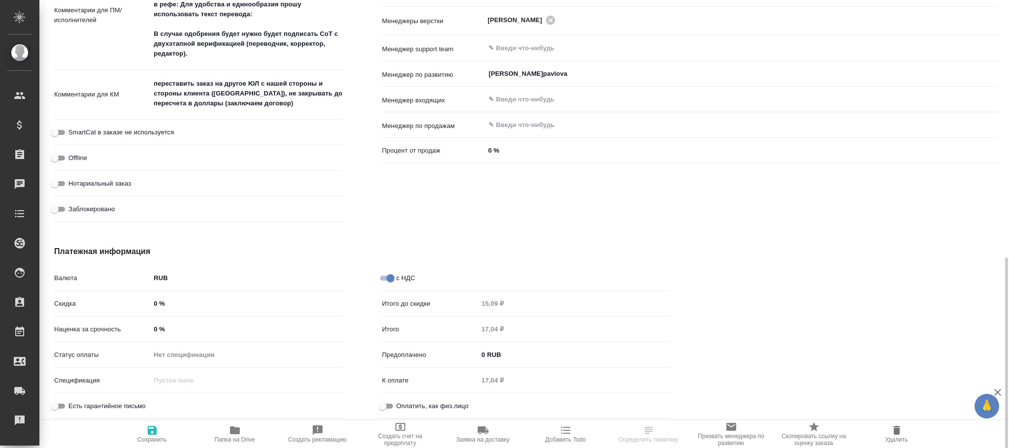
click at [189, 275] on body "🙏 .cls-1 fill:#fff; AWATERA [PERSON_NAME]fokina Клиенты Спецификации Заказы Чат…" at bounding box center [504, 224] width 1009 height 448
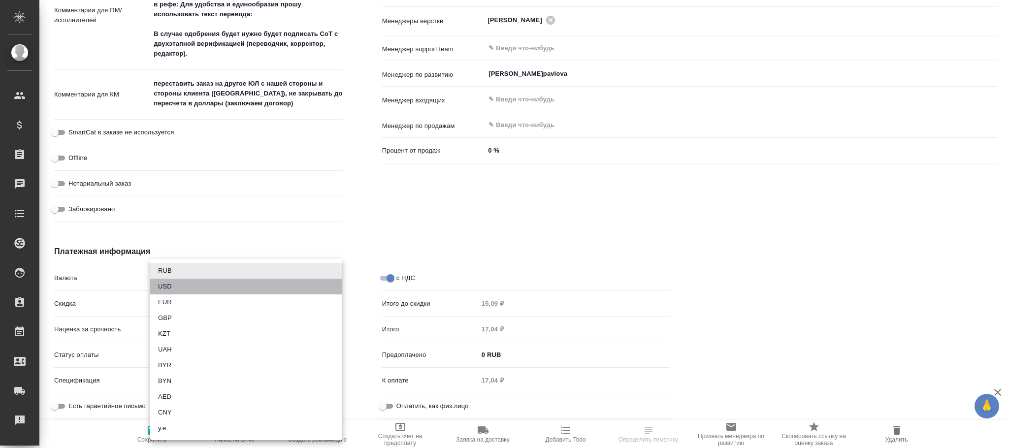
click at [184, 284] on li "USD" at bounding box center [246, 287] width 192 height 16
type input "USD"
type input "15,09 $"
type input "17,04 $"
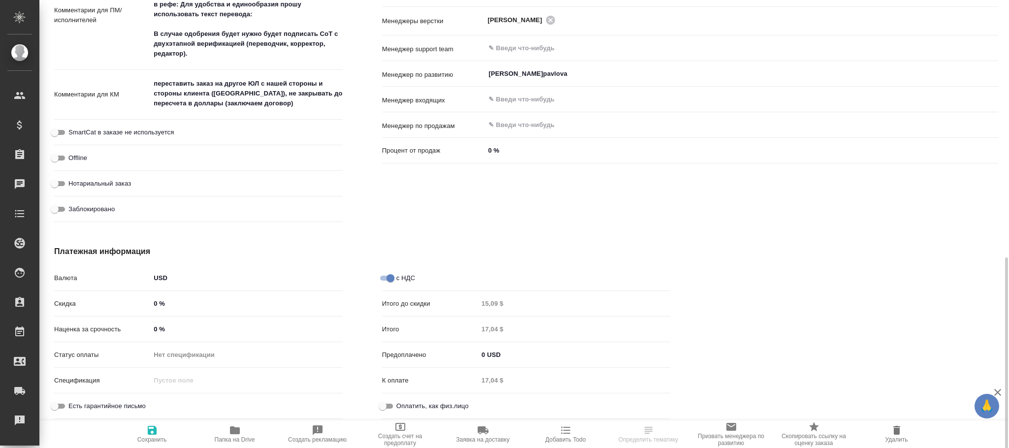
drag, startPoint x: 146, startPoint y: 430, endPoint x: 187, endPoint y: 240, distance: 194.4
click at [145, 429] on span "Сохранить" at bounding box center [152, 434] width 71 height 19
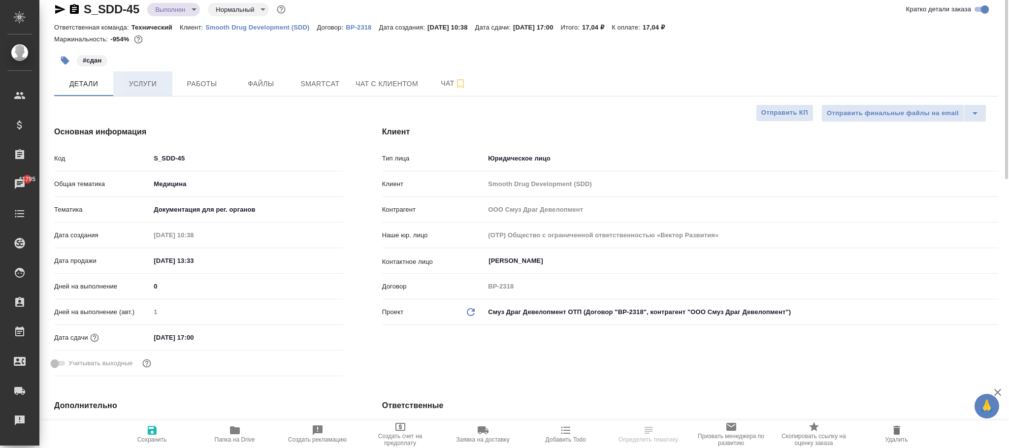
scroll to position [0, 0]
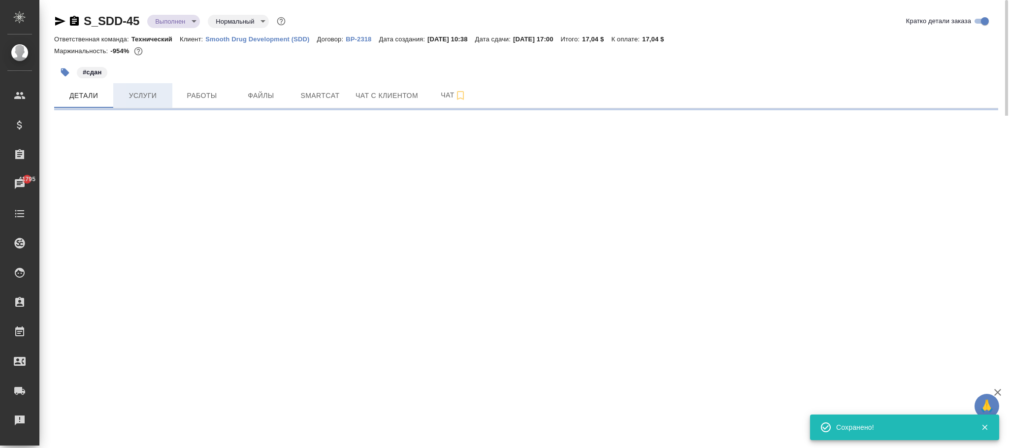
click at [145, 95] on span "Услуги" at bounding box center [142, 96] width 47 height 12
select select "RU"
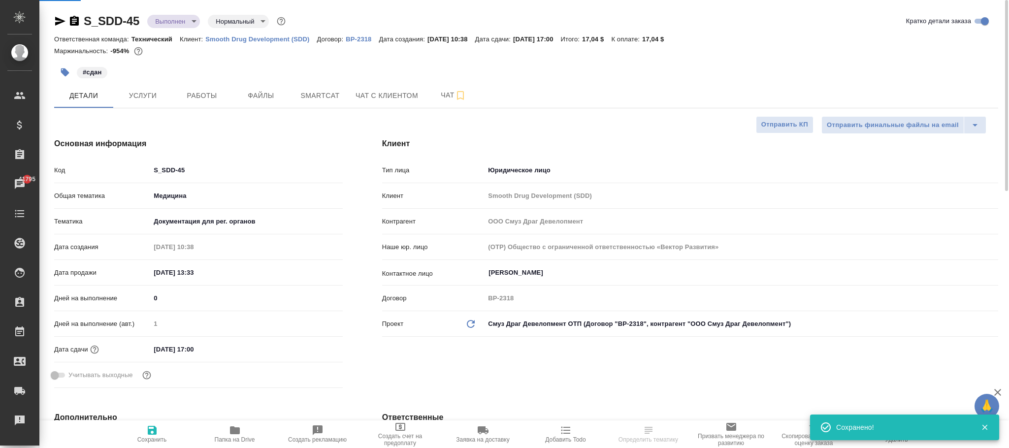
type textarea "x"
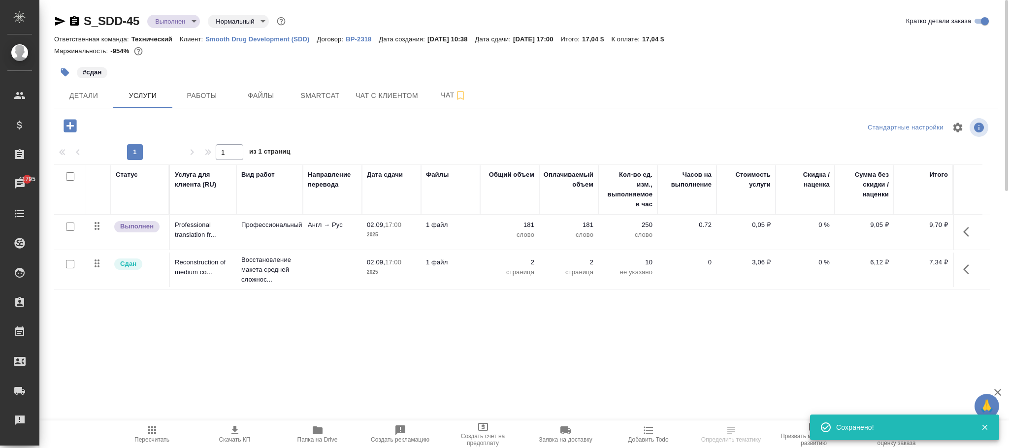
click at [964, 232] on icon "button" at bounding box center [969, 232] width 12 height 12
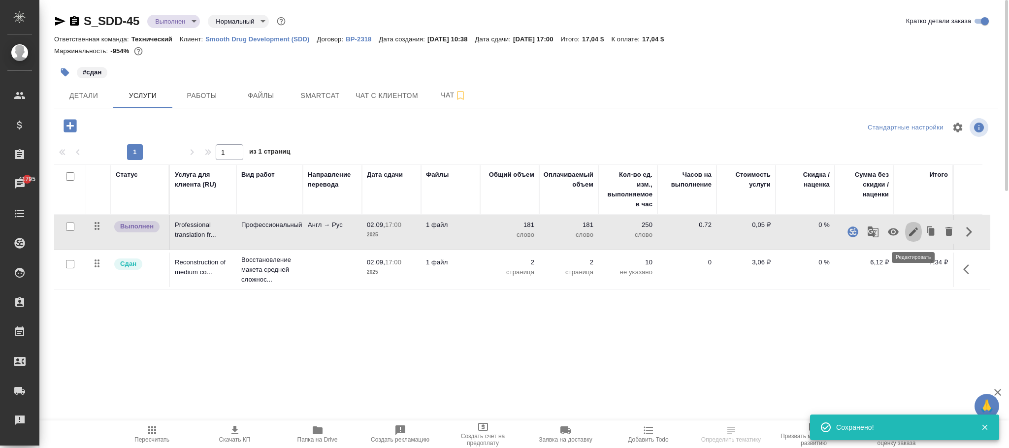
click at [917, 232] on icon "button" at bounding box center [914, 232] width 12 height 12
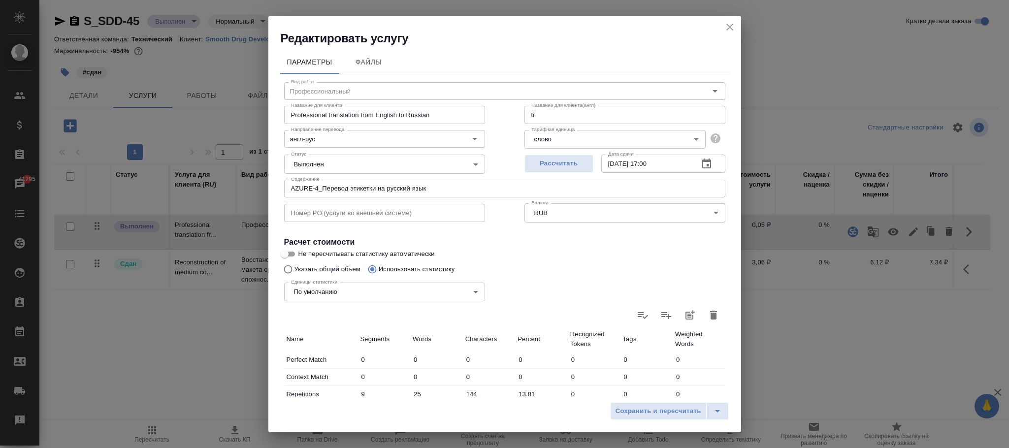
click at [588, 207] on body "🙏 .cls-1 fill:#fff; AWATERA Фокина Наталья n.fokina Клиенты Спецификации Заказы…" at bounding box center [504, 224] width 1009 height 448
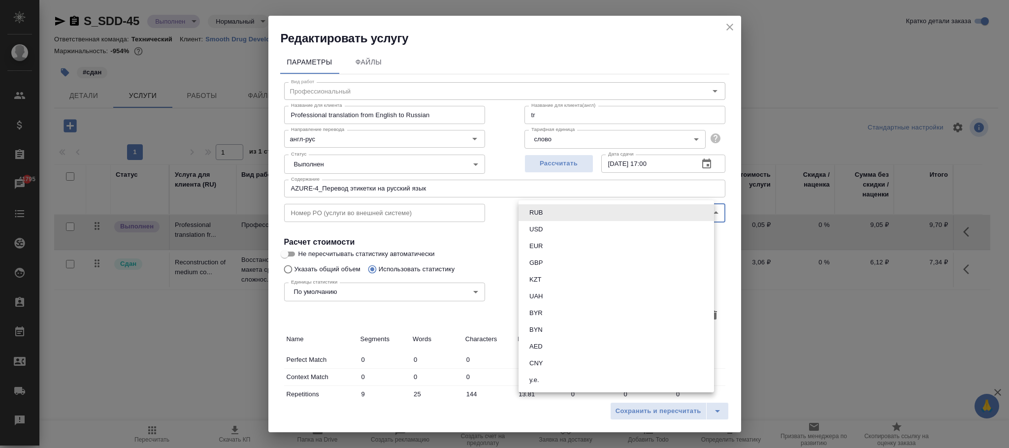
click at [547, 231] on li "USD" at bounding box center [617, 229] width 196 height 17
type input "USD"
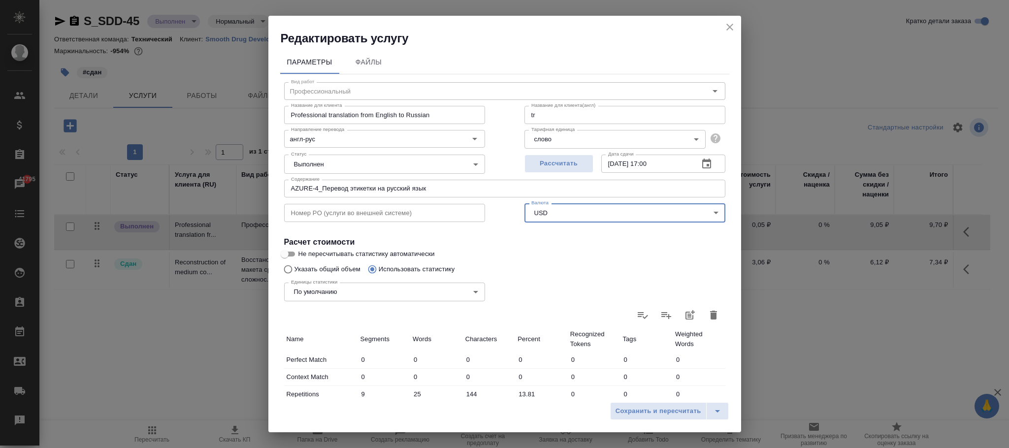
drag, startPoint x: 658, startPoint y: 406, endPoint x: 797, endPoint y: 402, distance: 139.5
click at [658, 406] on span "Сохранить и пересчитать" at bounding box center [659, 411] width 86 height 11
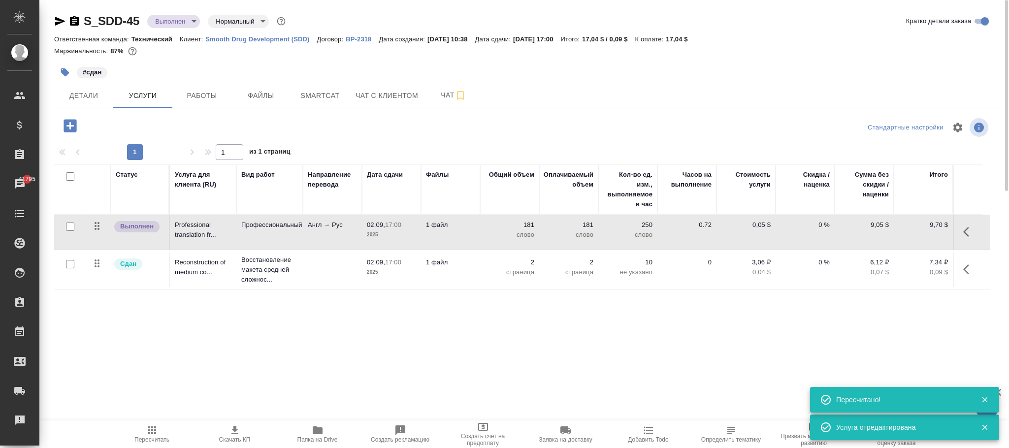
click at [967, 272] on icon "button" at bounding box center [969, 270] width 12 height 12
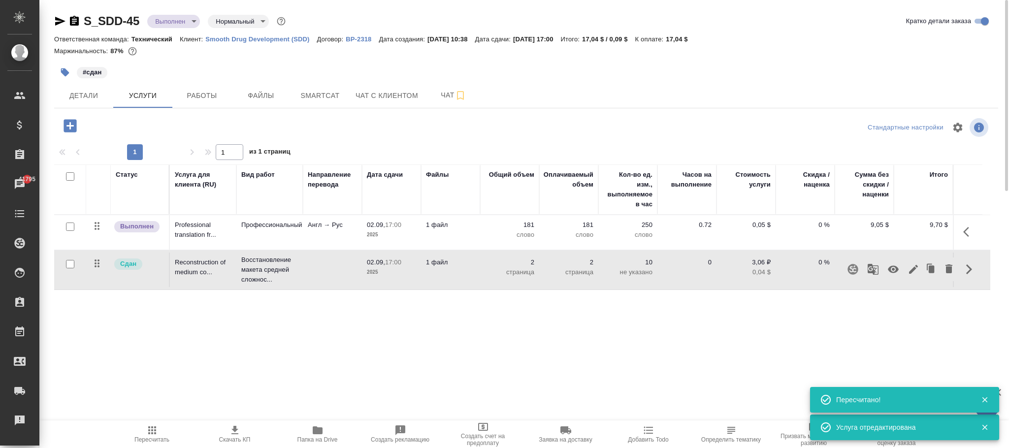
click at [918, 268] on icon "button" at bounding box center [913, 269] width 9 height 9
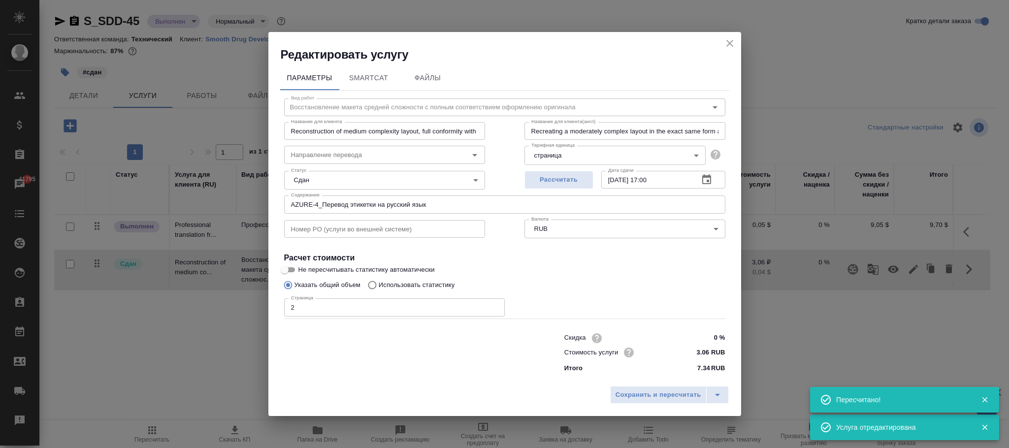
click at [559, 230] on body "🙏 .cls-1 fill:#fff; AWATERA Фокина Наталья n.fokina Клиенты Спецификации Заказы…" at bounding box center [504, 224] width 1009 height 448
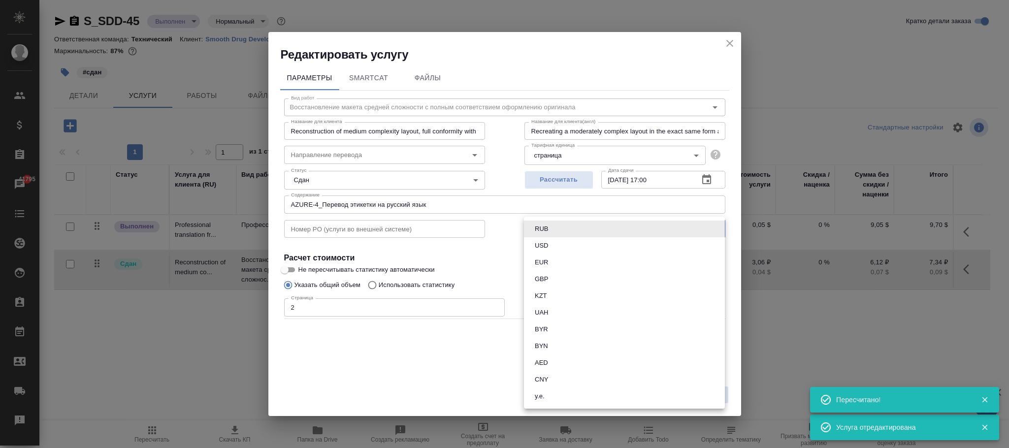
click at [551, 242] on li "USD" at bounding box center [624, 245] width 201 height 17
type input "USD"
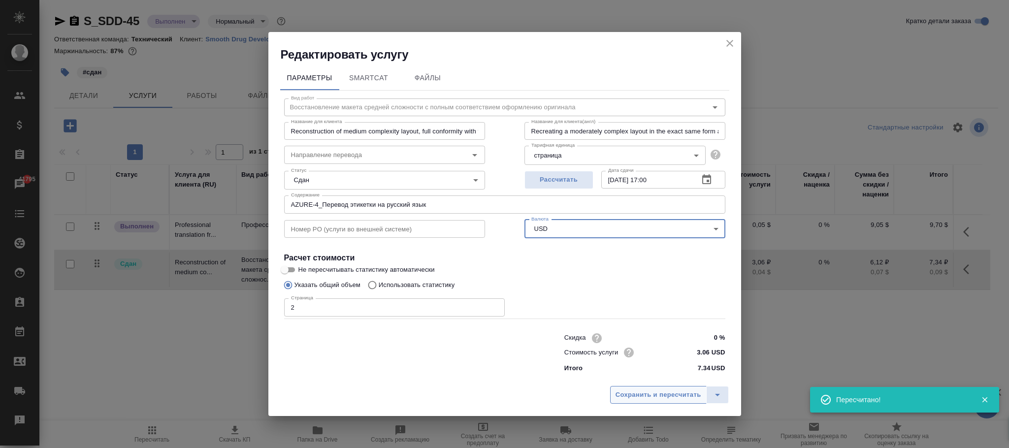
click at [668, 395] on span "Сохранить и пересчитать" at bounding box center [659, 395] width 86 height 11
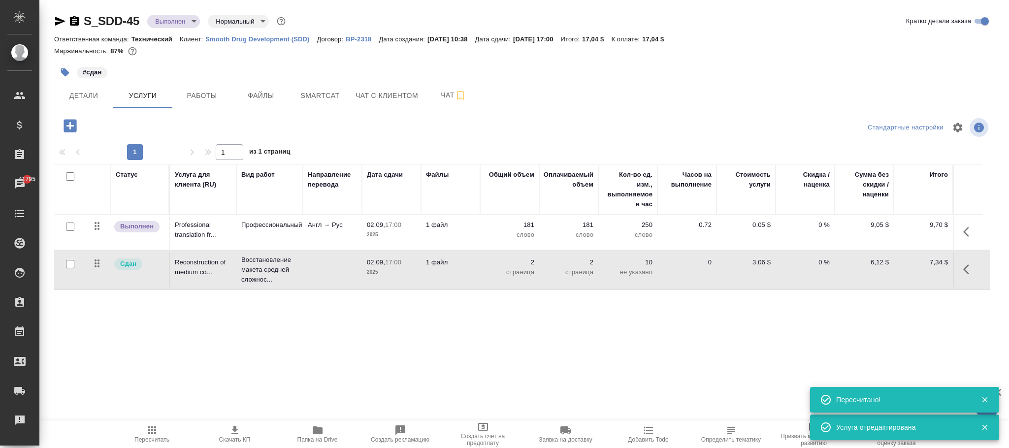
click at [159, 437] on span "Пересчитать" at bounding box center [151, 439] width 35 height 7
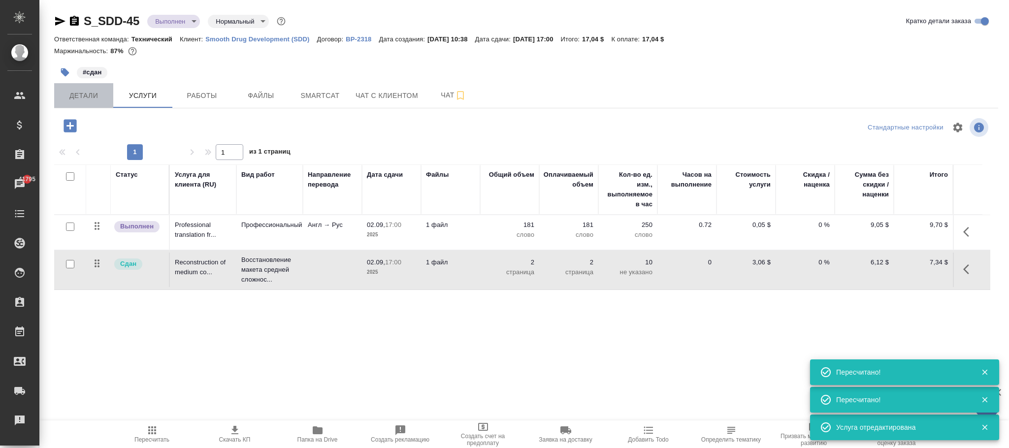
click at [88, 93] on span "Детали" at bounding box center [83, 96] width 47 height 12
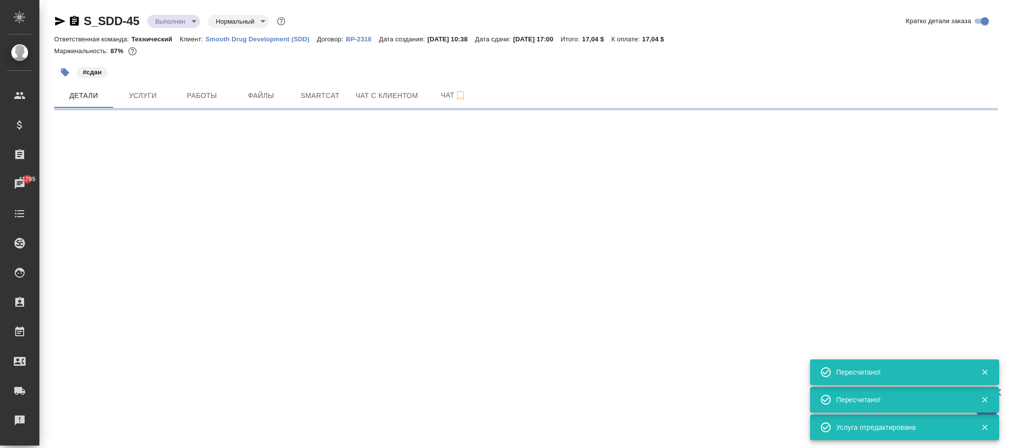
select select "RU"
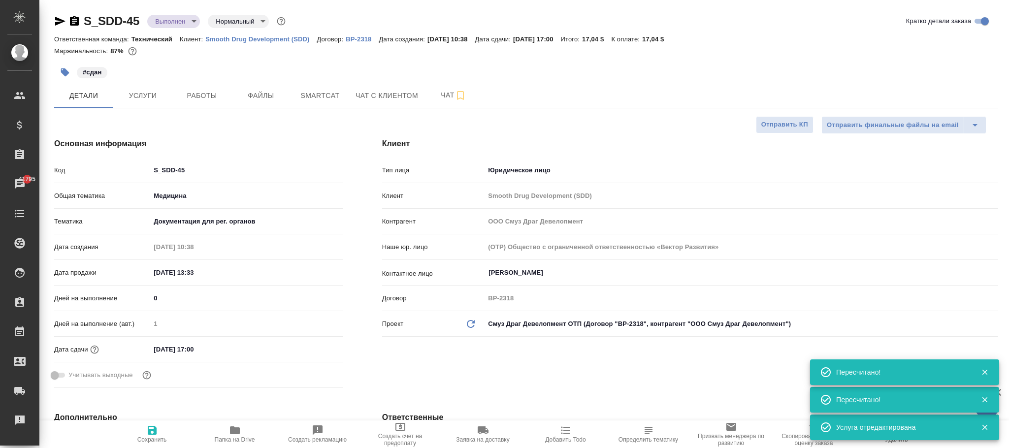
type textarea "x"
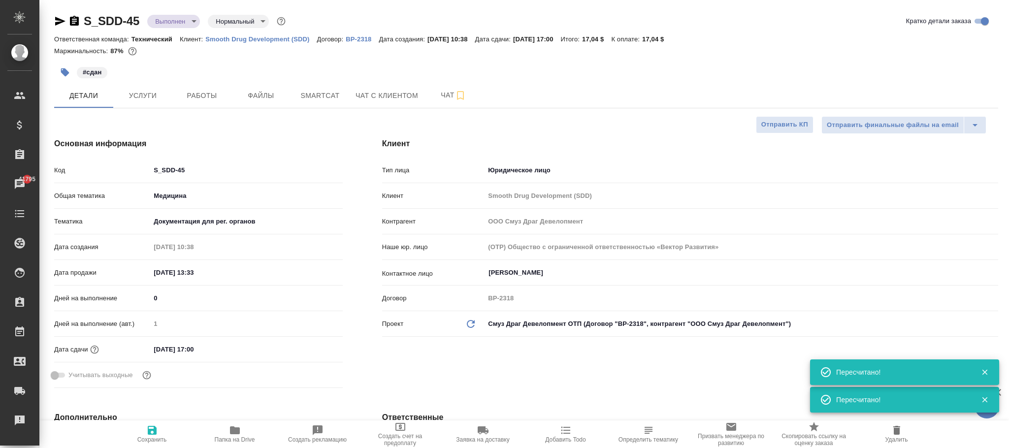
click at [156, 431] on span "Сохранить" at bounding box center [152, 434] width 71 height 19
type textarea "x"
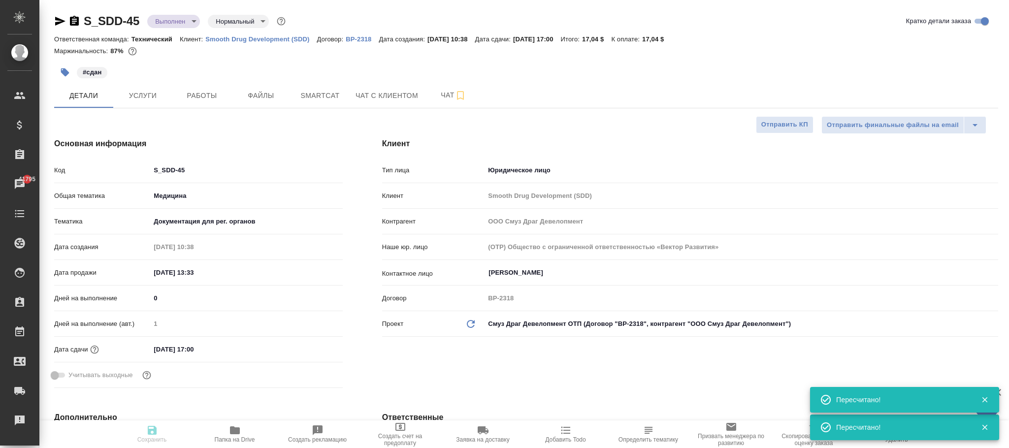
type textarea "x"
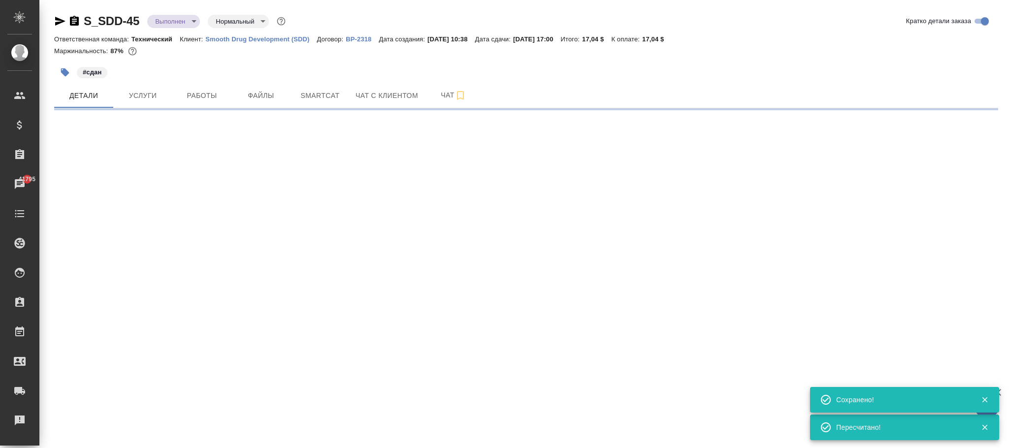
select select "RU"
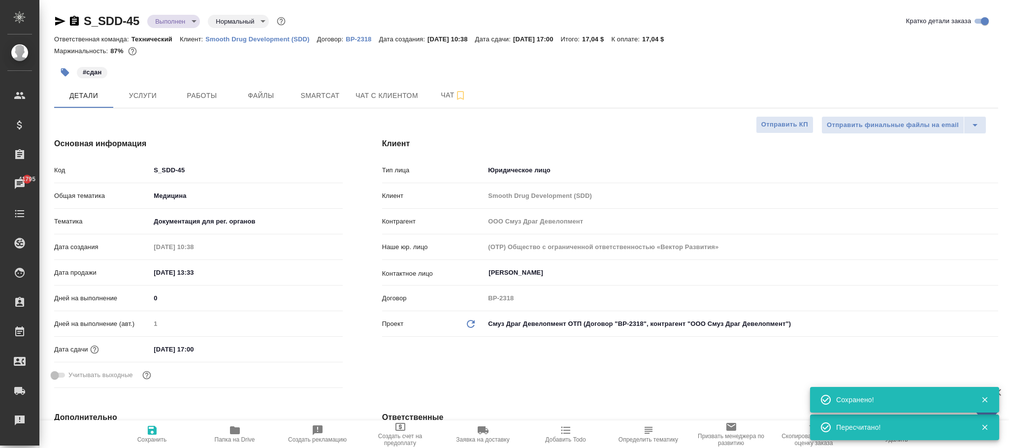
type textarea "x"
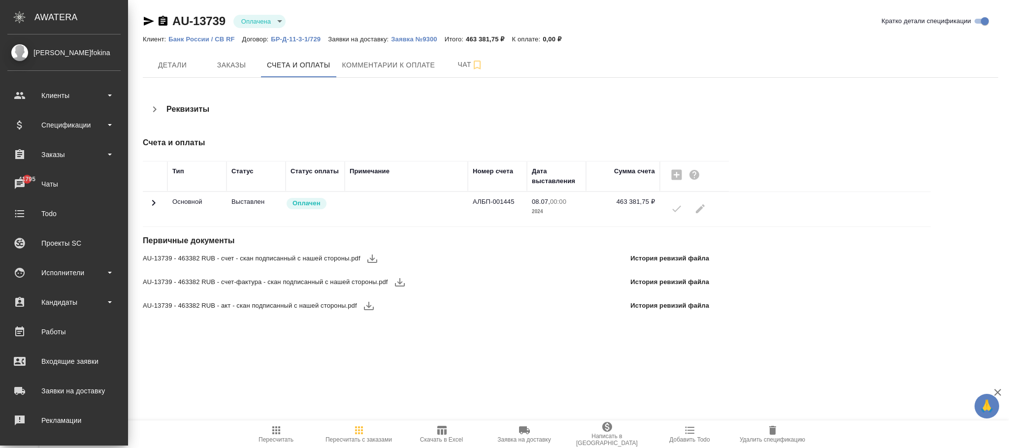
scroll to position [120, 0]
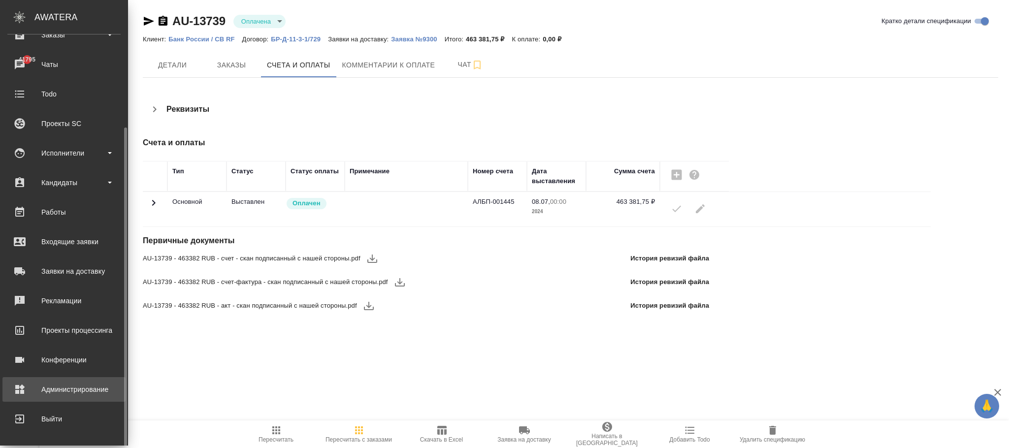
drag, startPoint x: 80, startPoint y: 395, endPoint x: 97, endPoint y: 380, distance: 22.3
click at [80, 298] on div "Администрирование" at bounding box center [63, 389] width 113 height 15
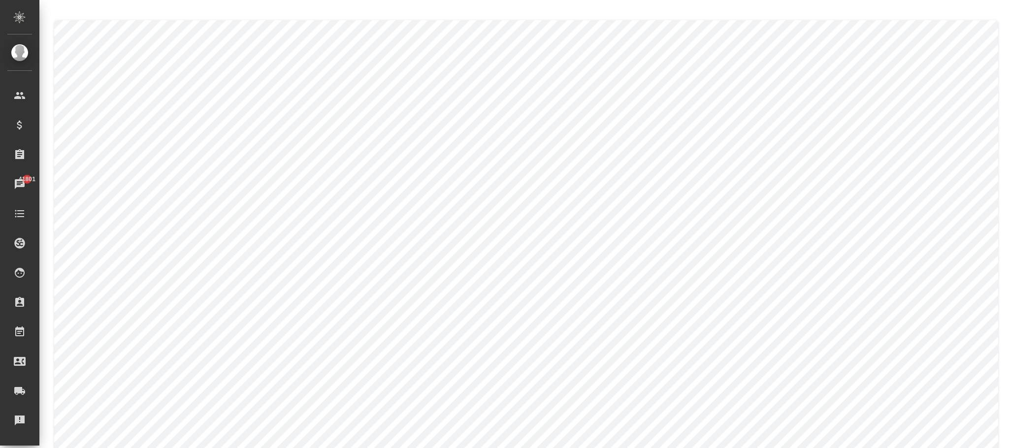
type textarea "Mariya"
type textarea "[PERSON_NAME]"
type textarea "Mariya"
type textarea "[PERSON_NAME]"
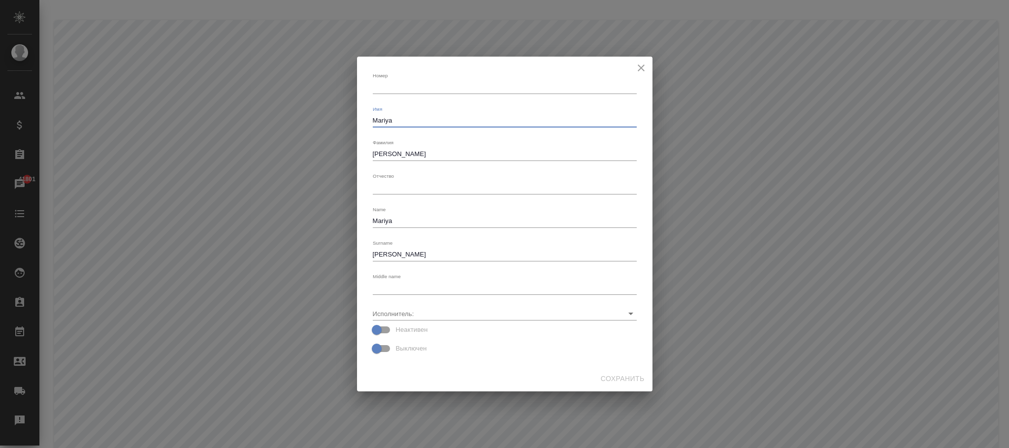
drag, startPoint x: 415, startPoint y: 122, endPoint x: 269, endPoint y: 108, distance: 146.9
click at [269, 106] on div "[PERSON_NAME] x Имя [PERSON_NAME] x [PERSON_NAME] x Отчество x Name [PERSON_NAM…" at bounding box center [504, 224] width 1009 height 448
paste textarea "[PERSON_NAME]"
drag, startPoint x: 405, startPoint y: 120, endPoint x: 208, endPoint y: 120, distance: 197.0
click at [208, 120] on div "[PERSON_NAME] x Имя [PERSON_NAME] x Отчество x Name [PERSON_NAME] x Surname [PE…" at bounding box center [504, 224] width 1009 height 448
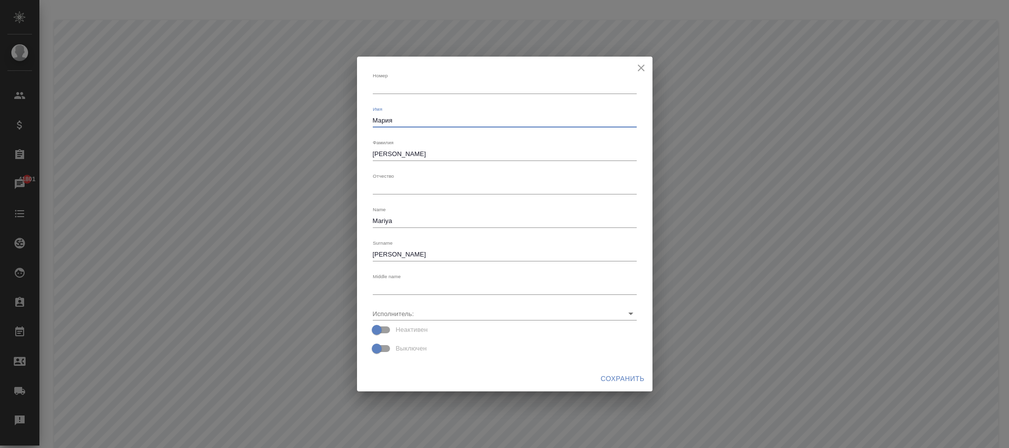
type textarea "Мария"
drag, startPoint x: 426, startPoint y: 151, endPoint x: 80, endPoint y: 131, distance: 346.9
click at [161, 139] on div "[PERSON_NAME] x Имя [PERSON_NAME] x [PERSON_NAME] x Отчество x Name [PERSON_NAM…" at bounding box center [504, 224] width 1009 height 448
paste textarea "[PERSON_NAME]"
type textarea "[PERSON_NAME]"
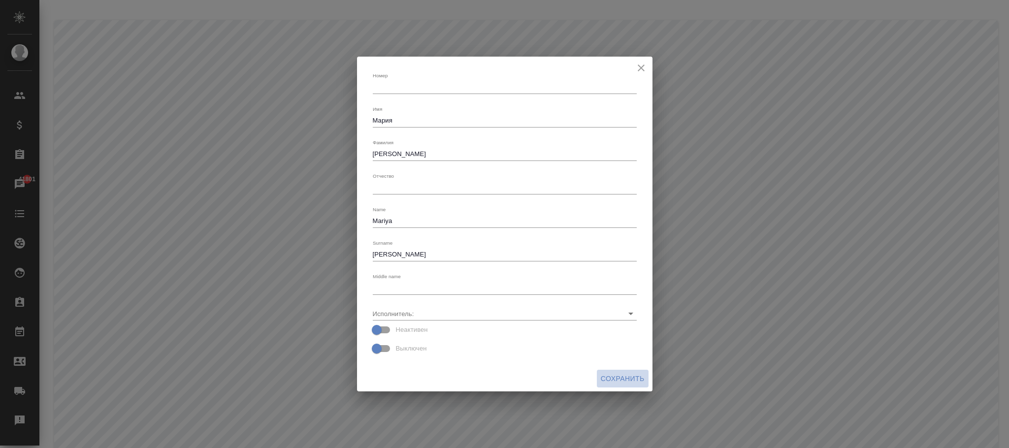
drag, startPoint x: 625, startPoint y: 380, endPoint x: 631, endPoint y: 380, distance: 5.9
click at [627, 380] on span "Сохранить" at bounding box center [623, 379] width 44 height 12
